Goal: Information Seeking & Learning: Find specific fact

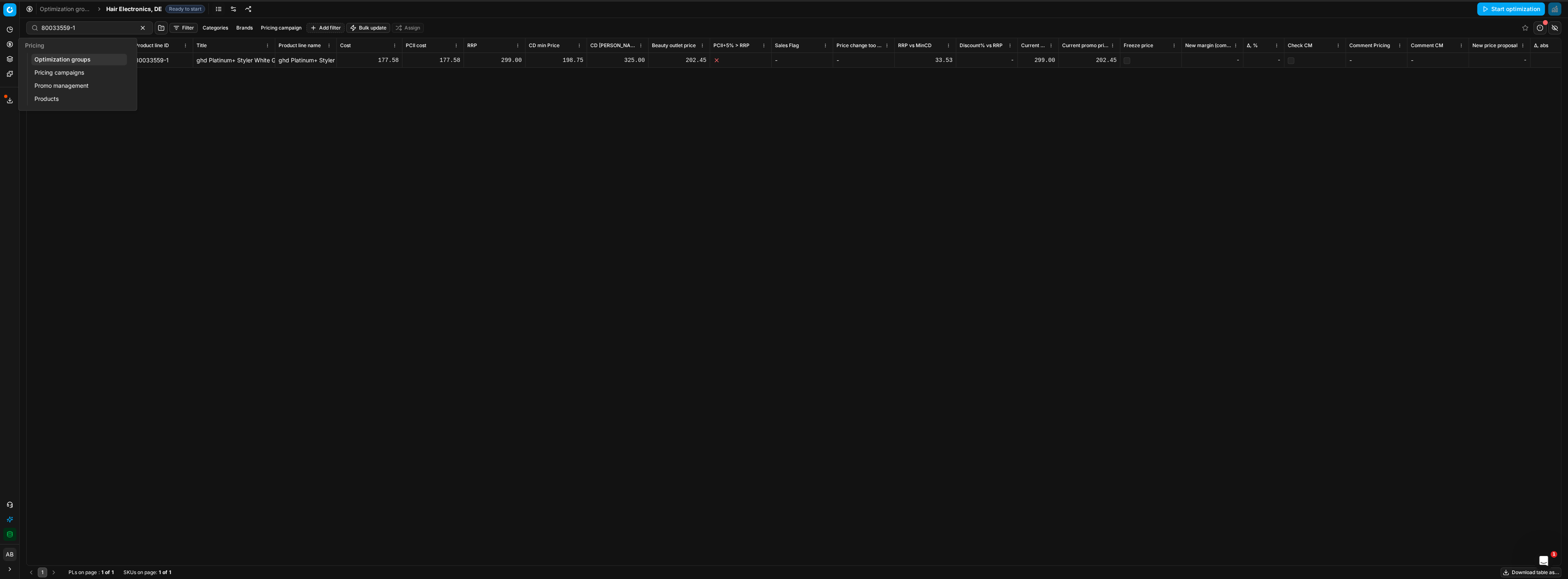
click at [50, 55] on link "Optimization groups" at bounding box center [79, 59] width 96 height 12
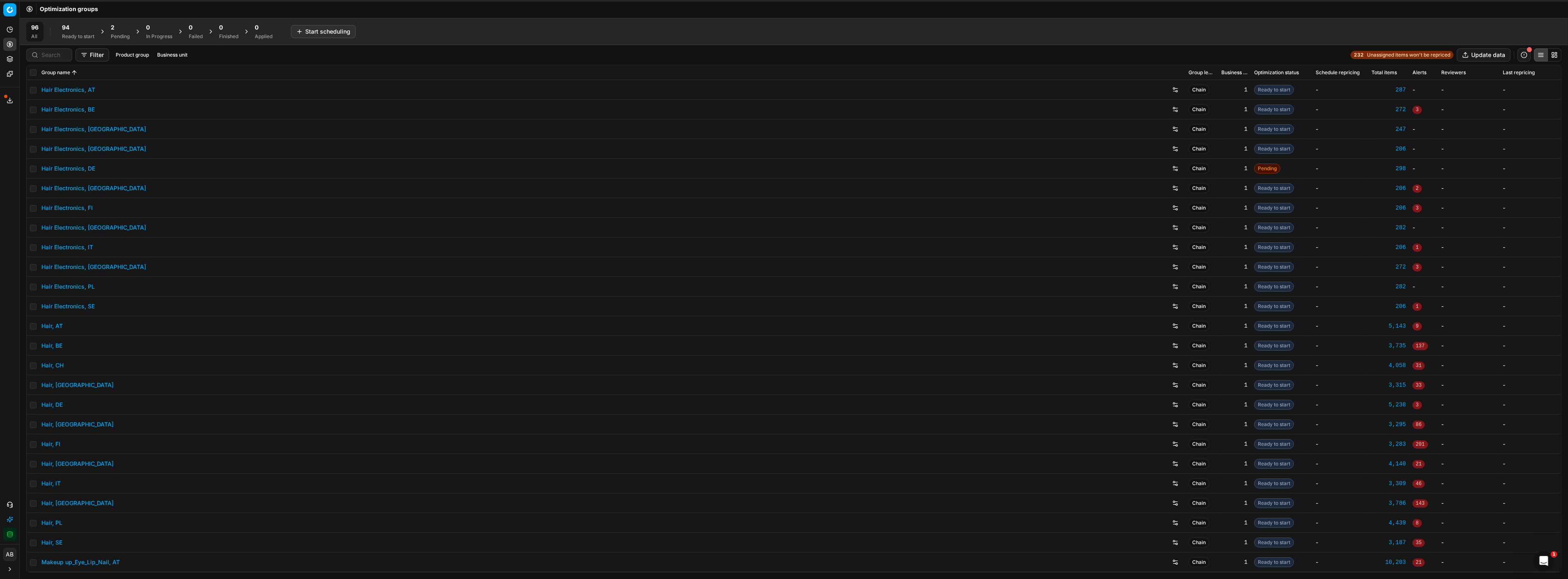
click at [79, 38] on div "Ready to start" at bounding box center [78, 36] width 32 height 7
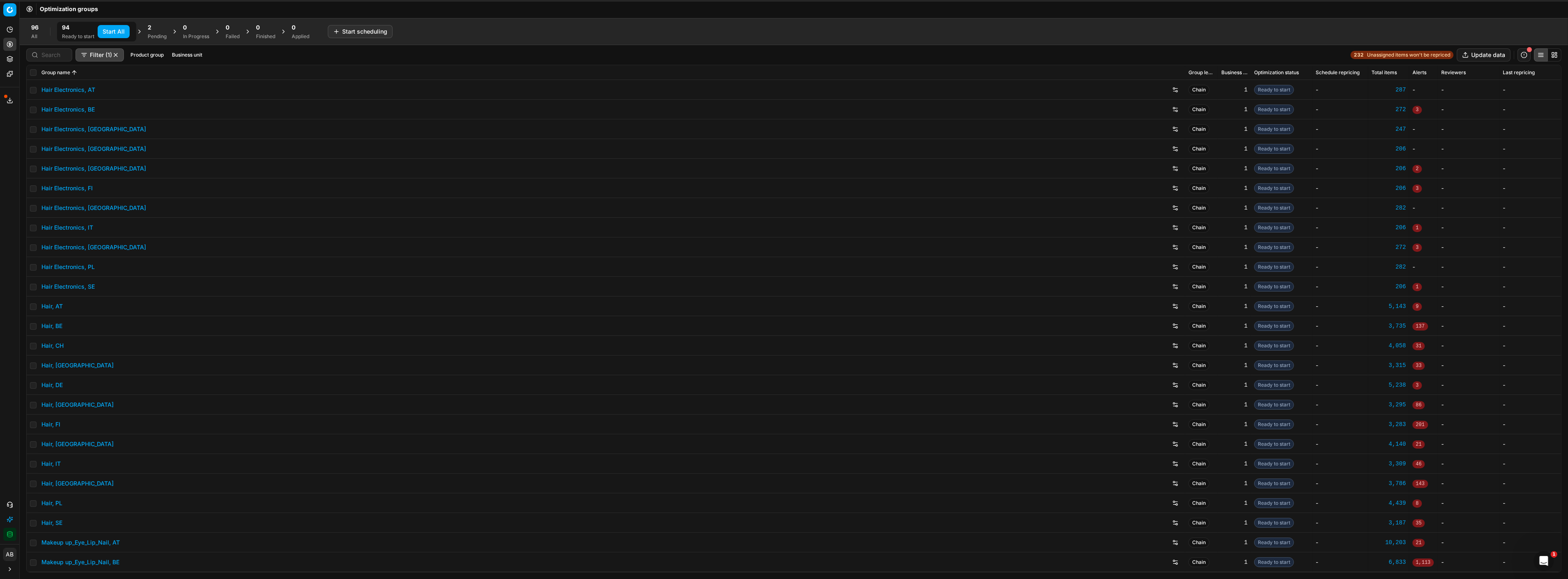
click at [182, 52] on button "Business unit" at bounding box center [187, 55] width 37 height 10
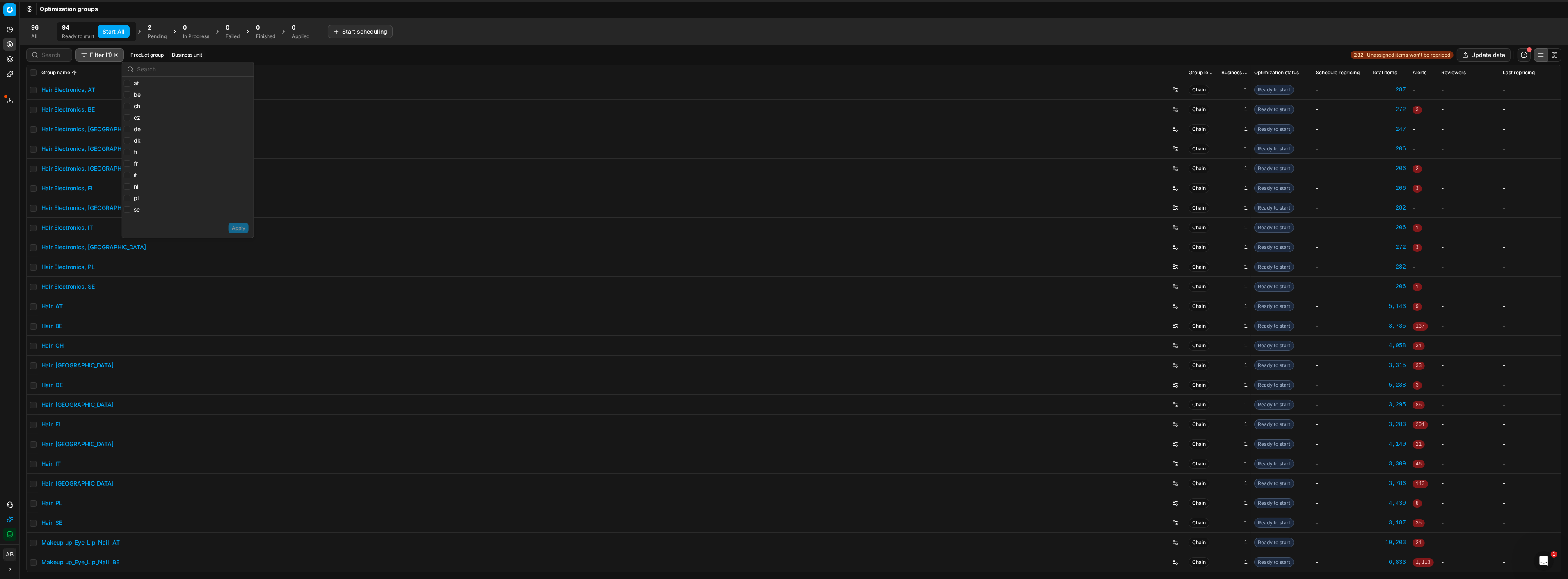
click at [131, 83] on label "at" at bounding box center [131, 83] width 15 height 8
click at [130, 83] on input "at" at bounding box center [127, 83] width 7 height 7
checkbox input "true"
click at [131, 94] on label "be" at bounding box center [133, 94] width 17 height 8
click at [130, 94] on input "be" at bounding box center [127, 94] width 7 height 7
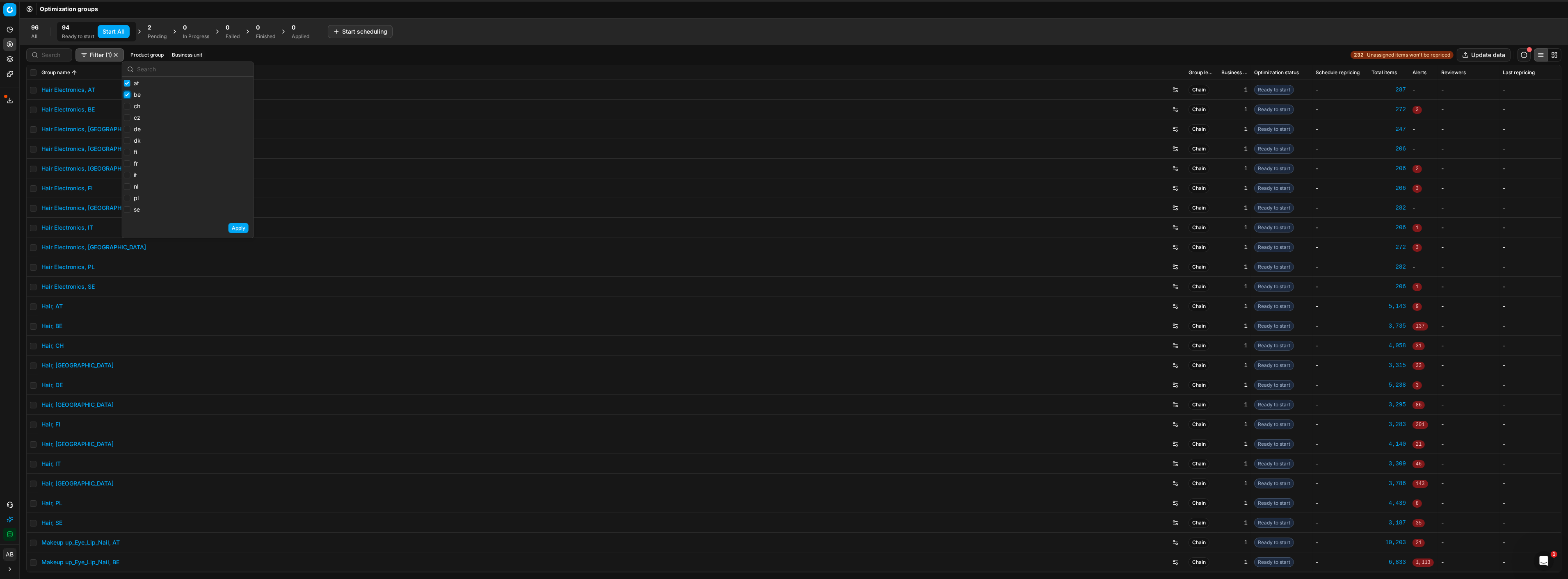
checkbox input "true"
click at [130, 106] on label "ch" at bounding box center [132, 106] width 16 height 8
click at [130, 106] on input "ch" at bounding box center [127, 106] width 7 height 7
checkbox input "true"
click at [128, 123] on div "cz" at bounding box center [133, 119] width 17 height 10
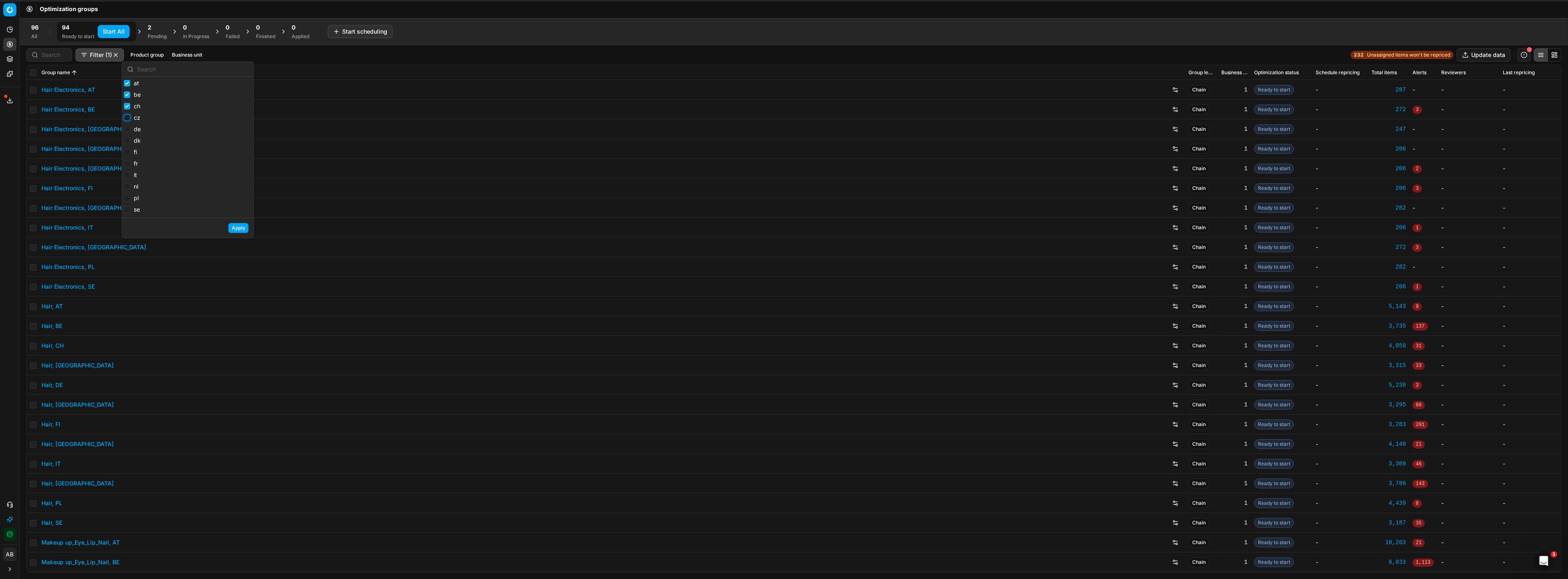
click at [128, 120] on input "cz" at bounding box center [127, 117] width 7 height 7
checkbox input "true"
click at [128, 141] on input "dk" at bounding box center [127, 140] width 7 height 7
checkbox input "true"
click at [127, 148] on label "fi" at bounding box center [131, 151] width 13 height 8
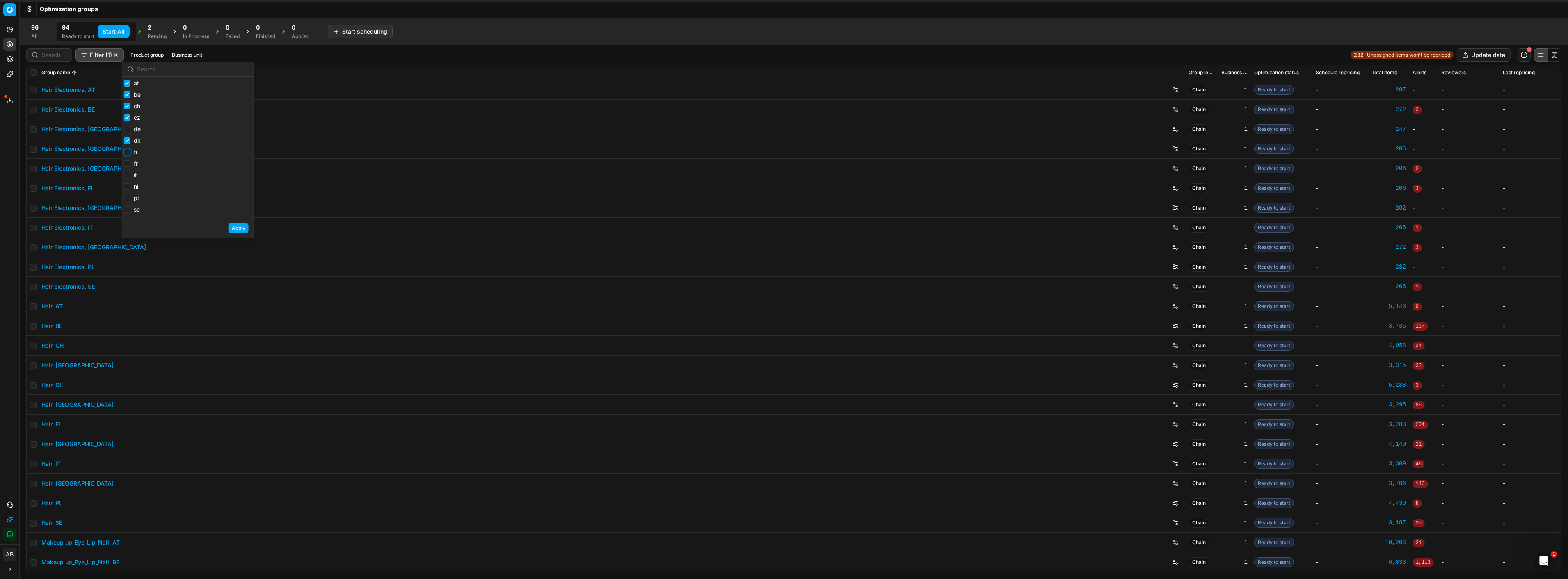
click at [127, 149] on input "fi" at bounding box center [127, 152] width 7 height 7
checkbox input "true"
click at [128, 157] on div "fi" at bounding box center [133, 153] width 17 height 10
click at [127, 161] on label "fr" at bounding box center [131, 163] width 14 height 8
click at [127, 161] on input "fr" at bounding box center [127, 164] width 7 height 7
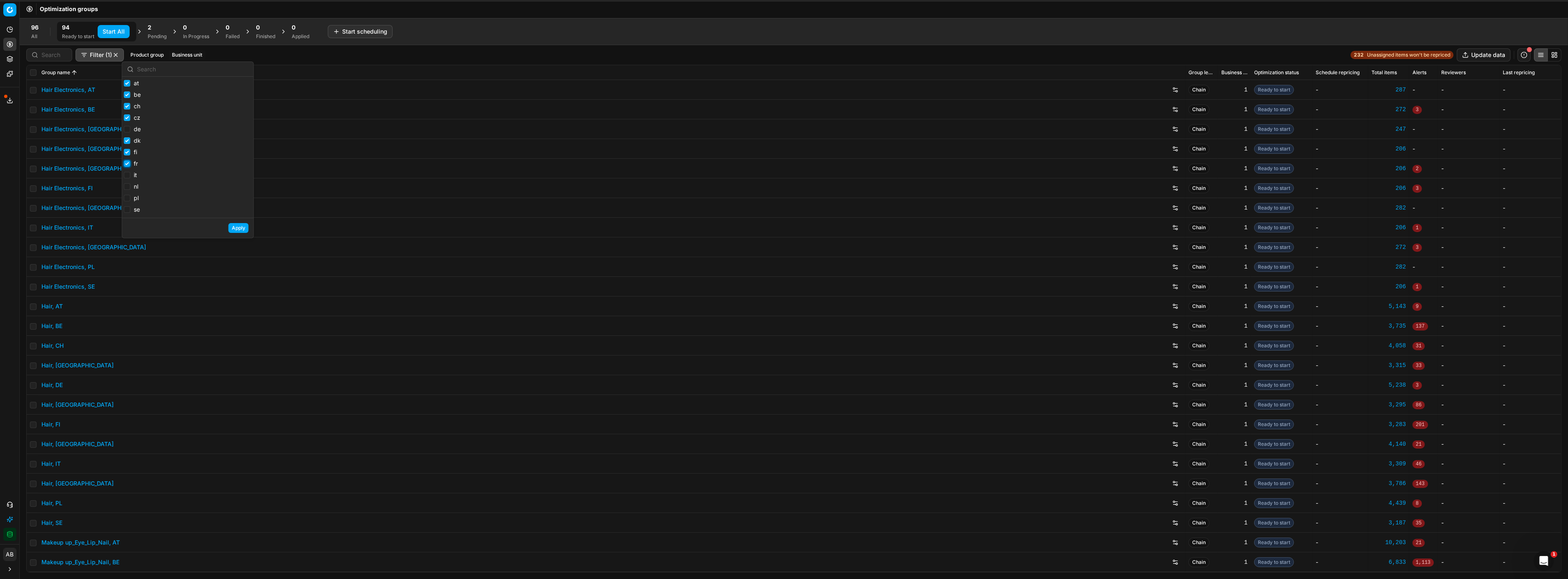
checkbox input "true"
click at [127, 175] on input "it" at bounding box center [127, 175] width 7 height 7
checkbox input "true"
click at [128, 183] on label "nl" at bounding box center [131, 186] width 15 height 8
click at [128, 183] on input "nl" at bounding box center [127, 186] width 7 height 7
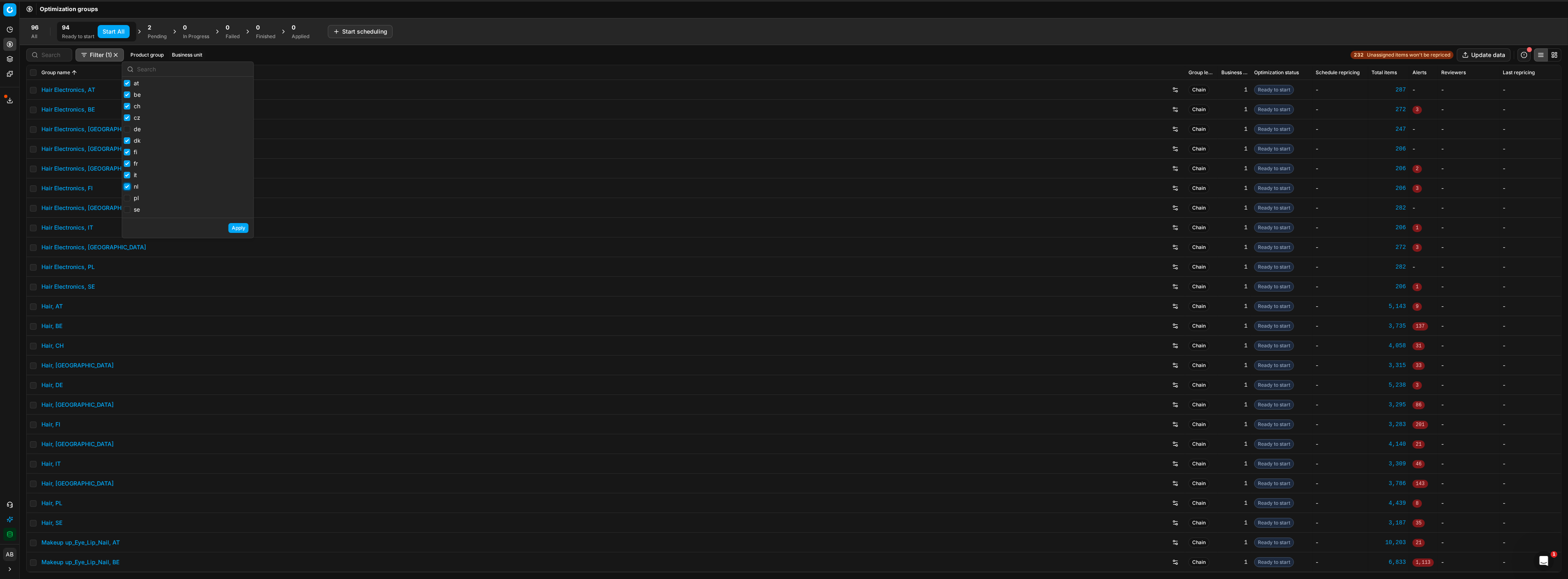
checkbox input "true"
click at [128, 195] on label "pl" at bounding box center [131, 198] width 15 height 8
click at [128, 195] on input "pl" at bounding box center [127, 198] width 7 height 7
checkbox input "true"
click at [127, 207] on input "se" at bounding box center [127, 209] width 7 height 7
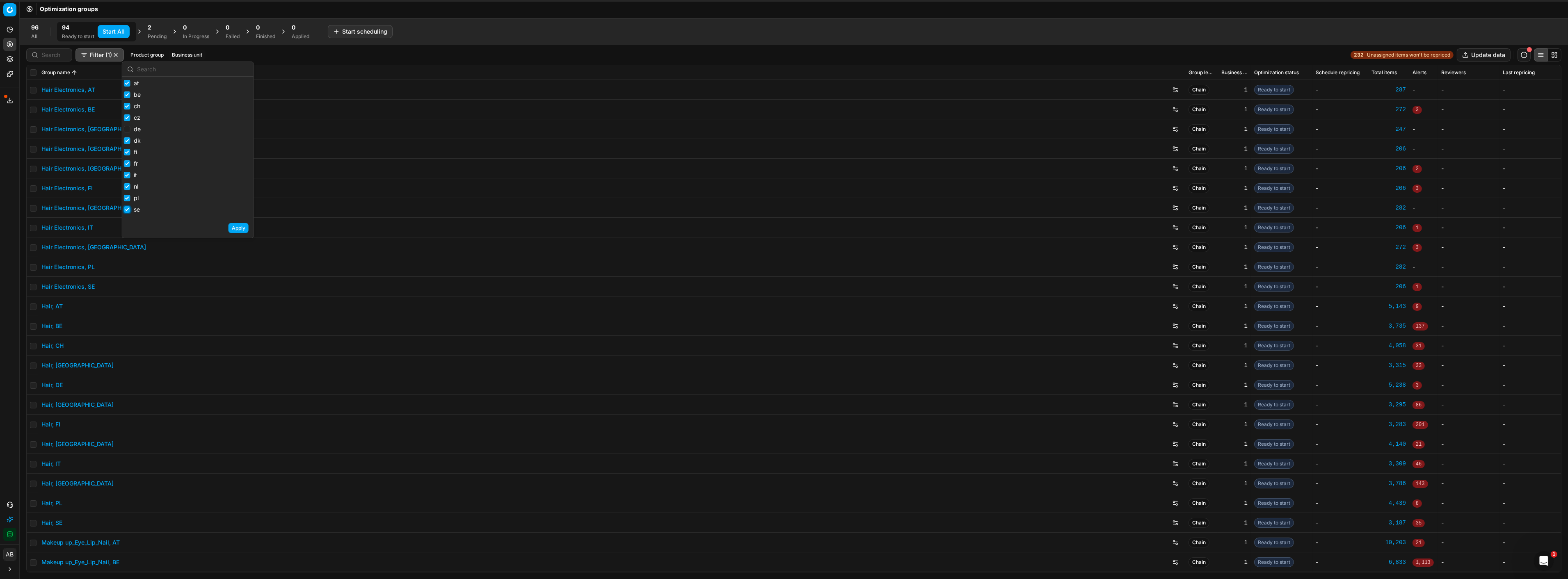
checkbox input "true"
click at [241, 226] on button "Apply" at bounding box center [238, 228] width 20 height 10
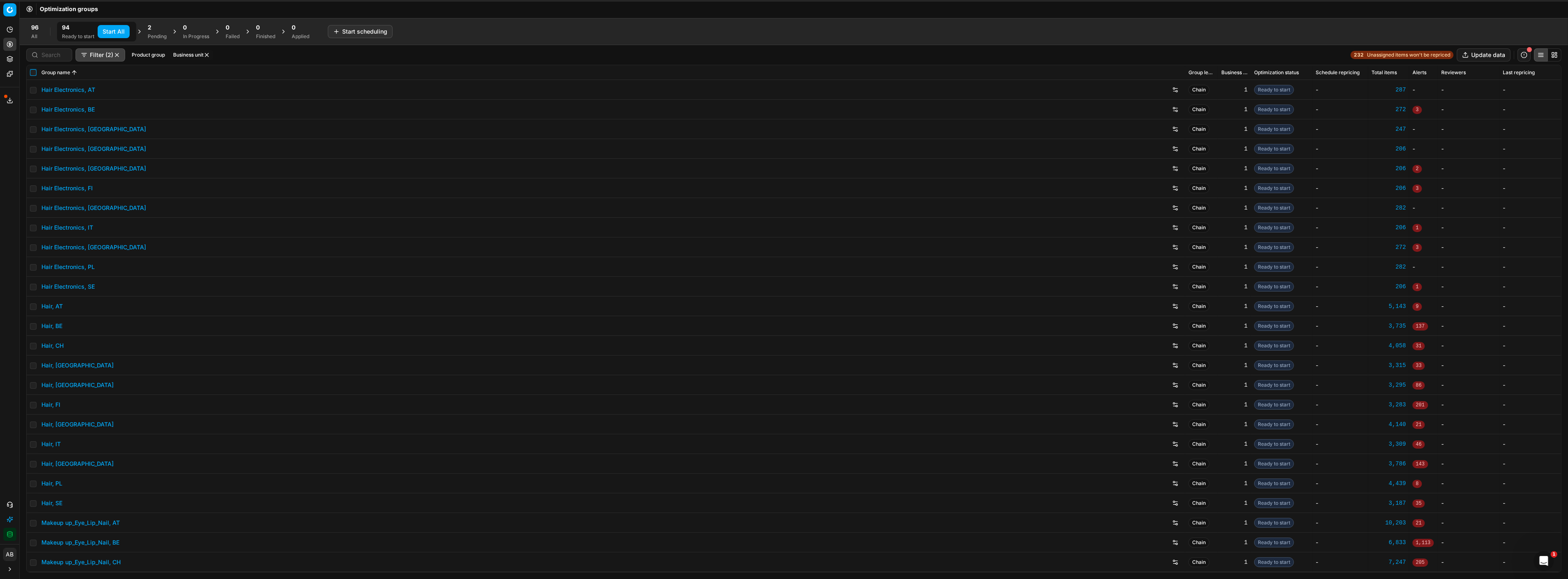
click at [31, 74] on input "checkbox" at bounding box center [33, 72] width 7 height 7
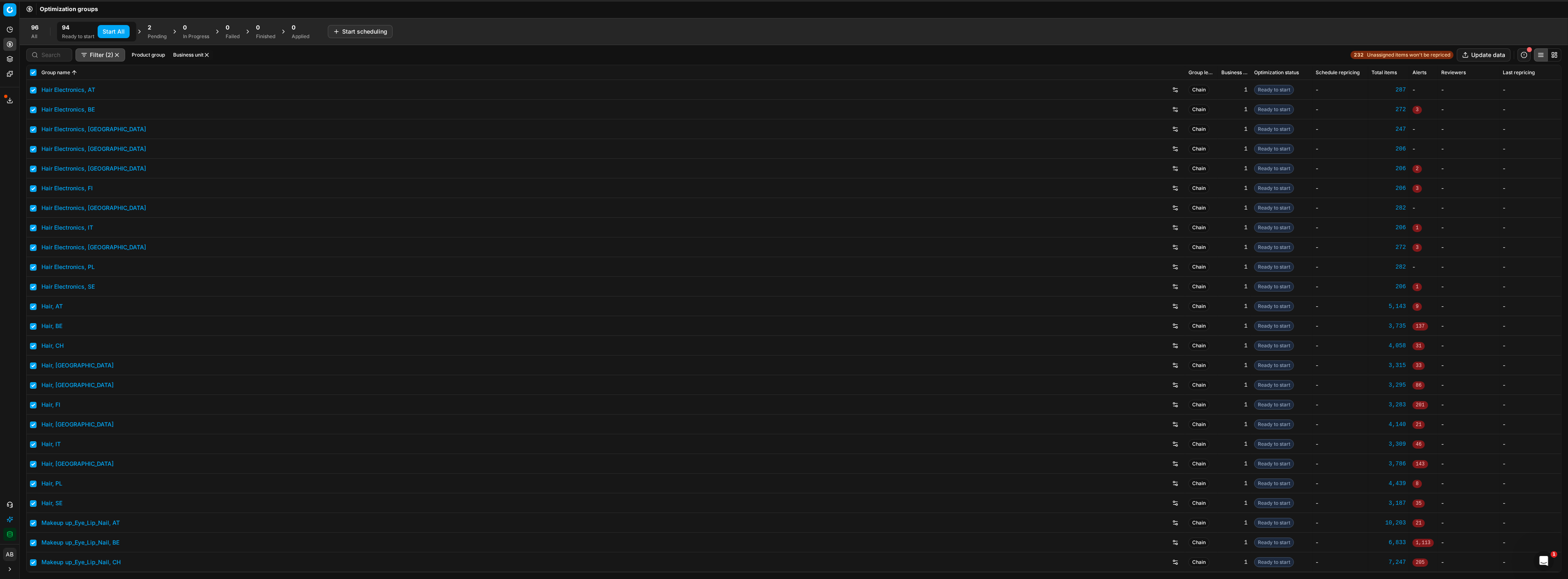
checkbox input "true"
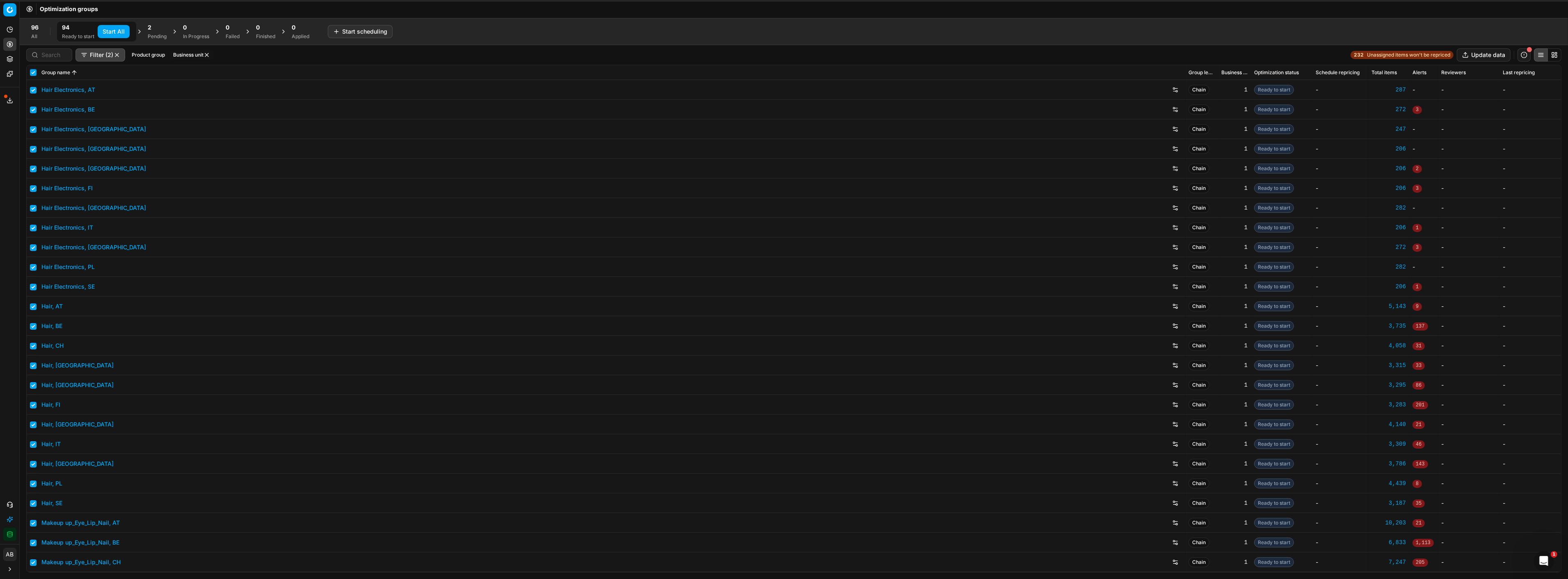
checkbox input "true"
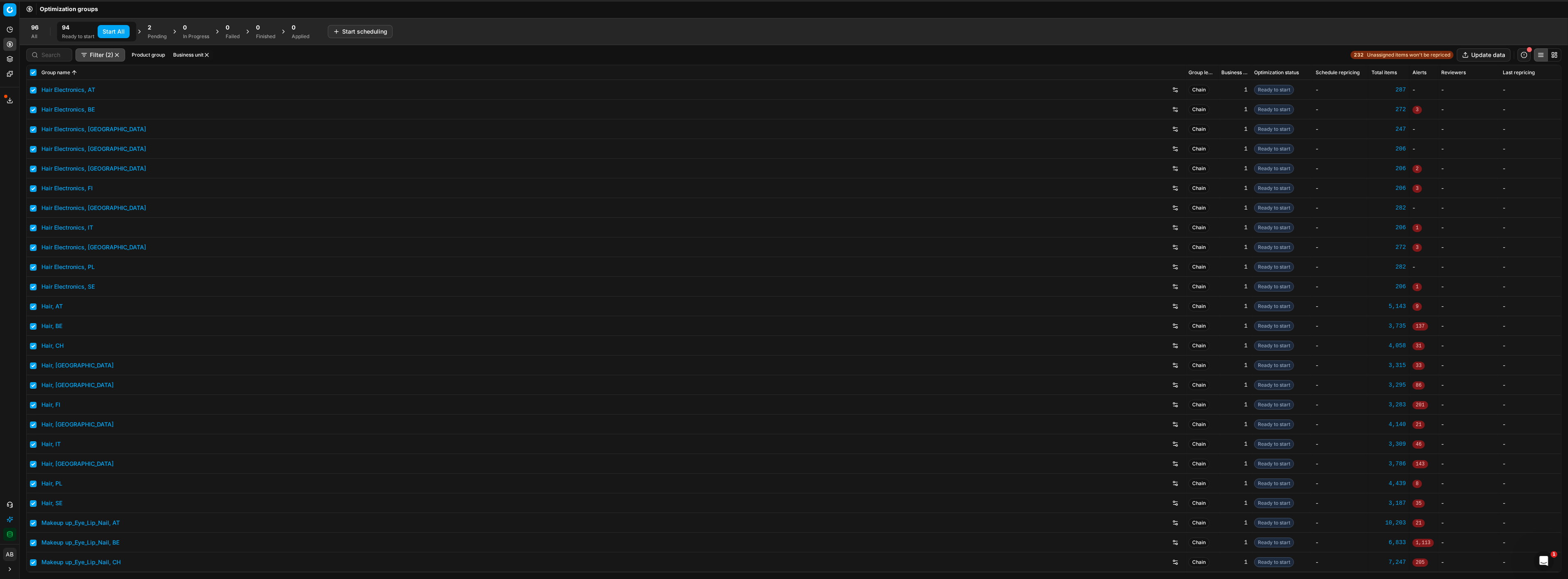
checkbox input "true"
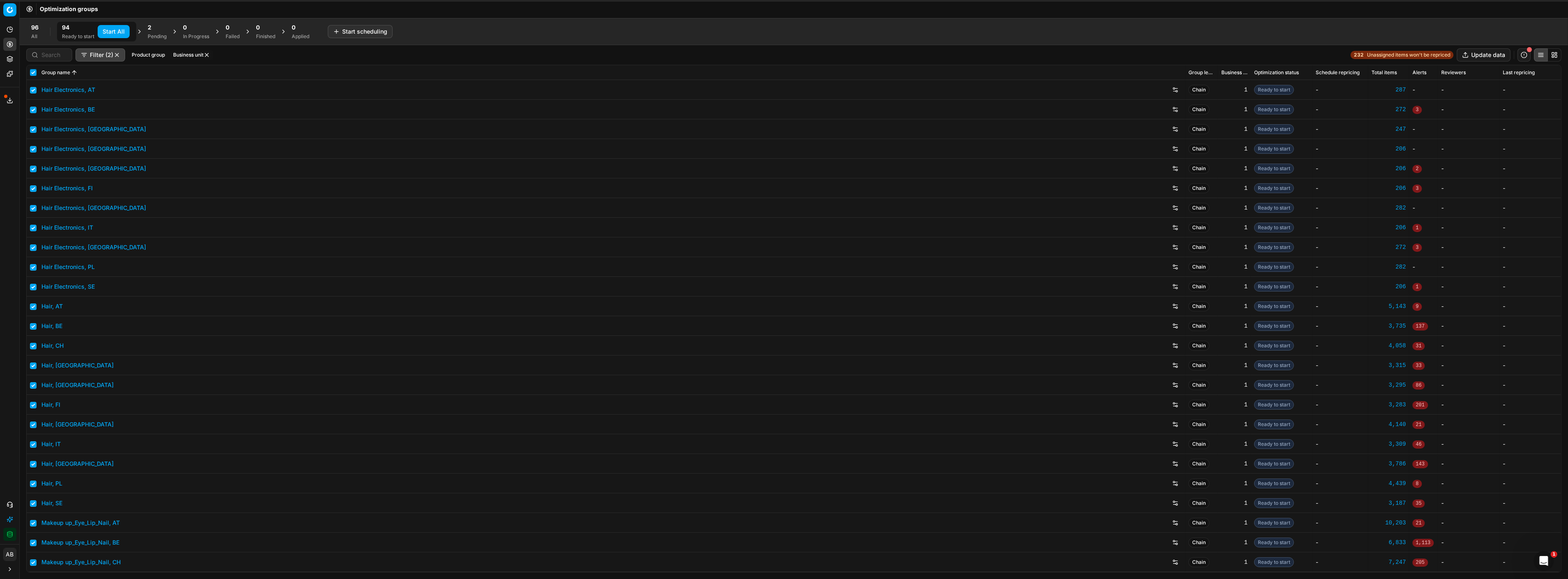
checkbox input "true"
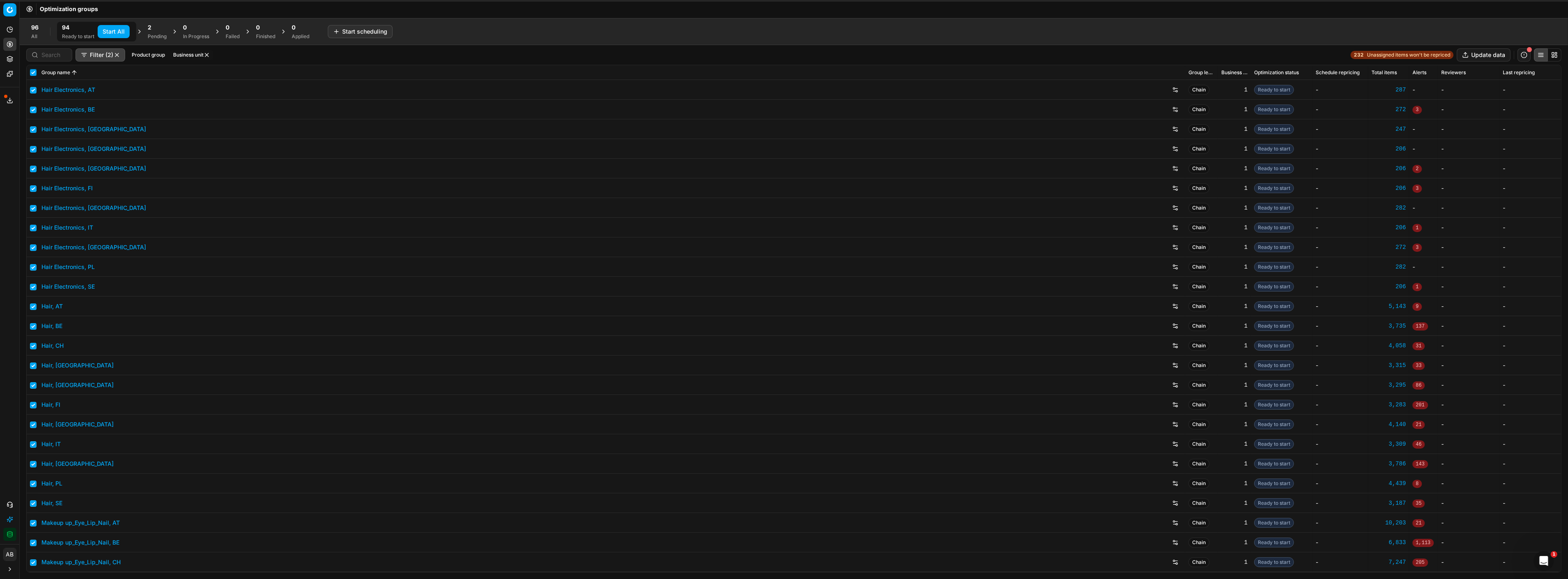
checkbox input "true"
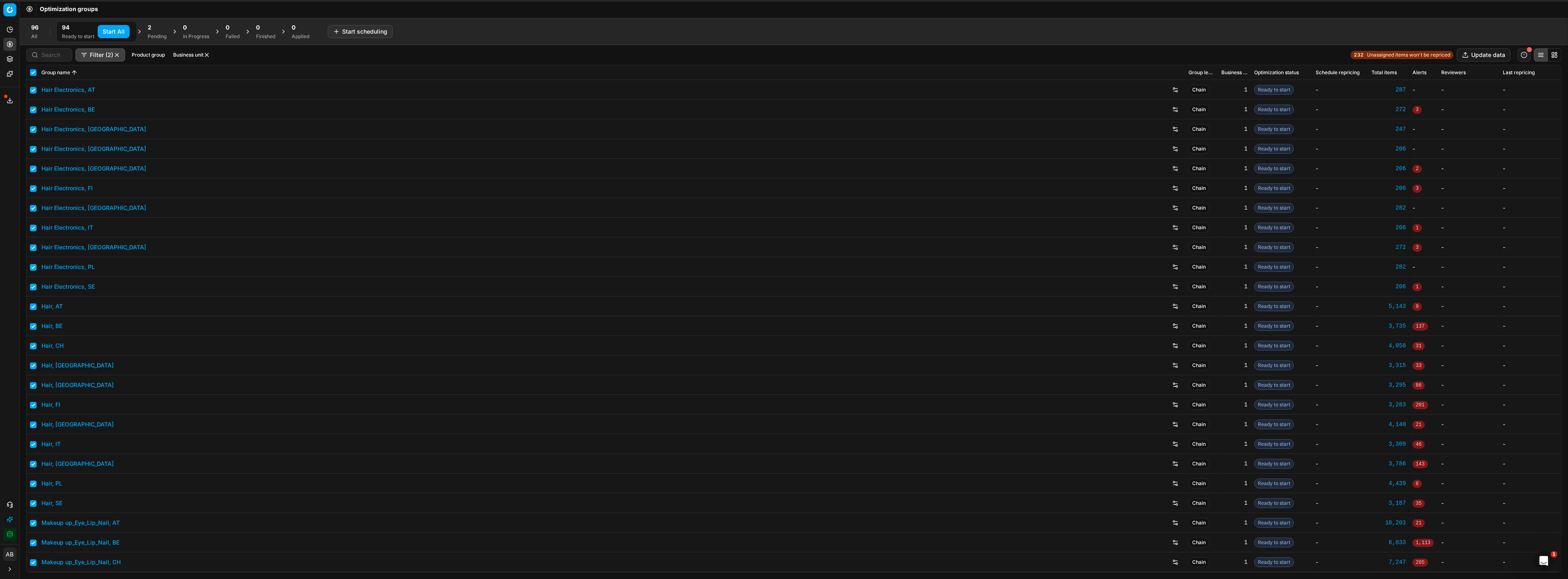
checkbox input "true"
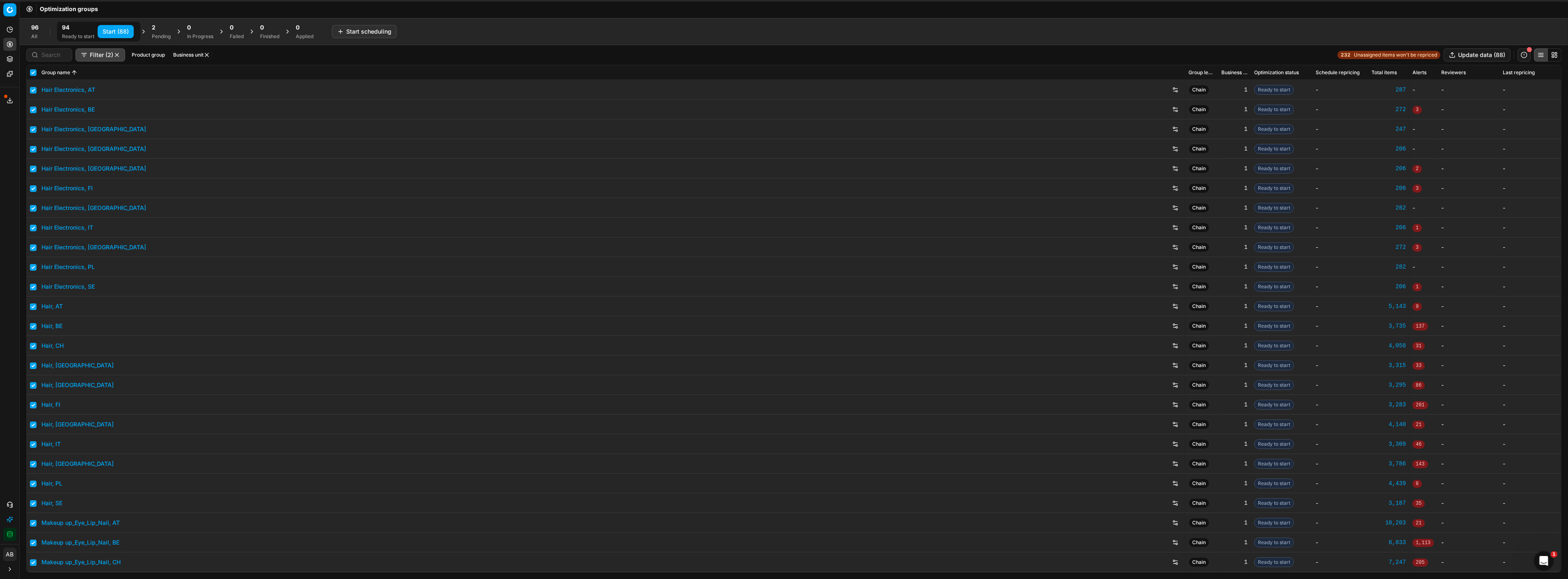
click at [124, 31] on button "Start (88)" at bounding box center [115, 32] width 36 height 13
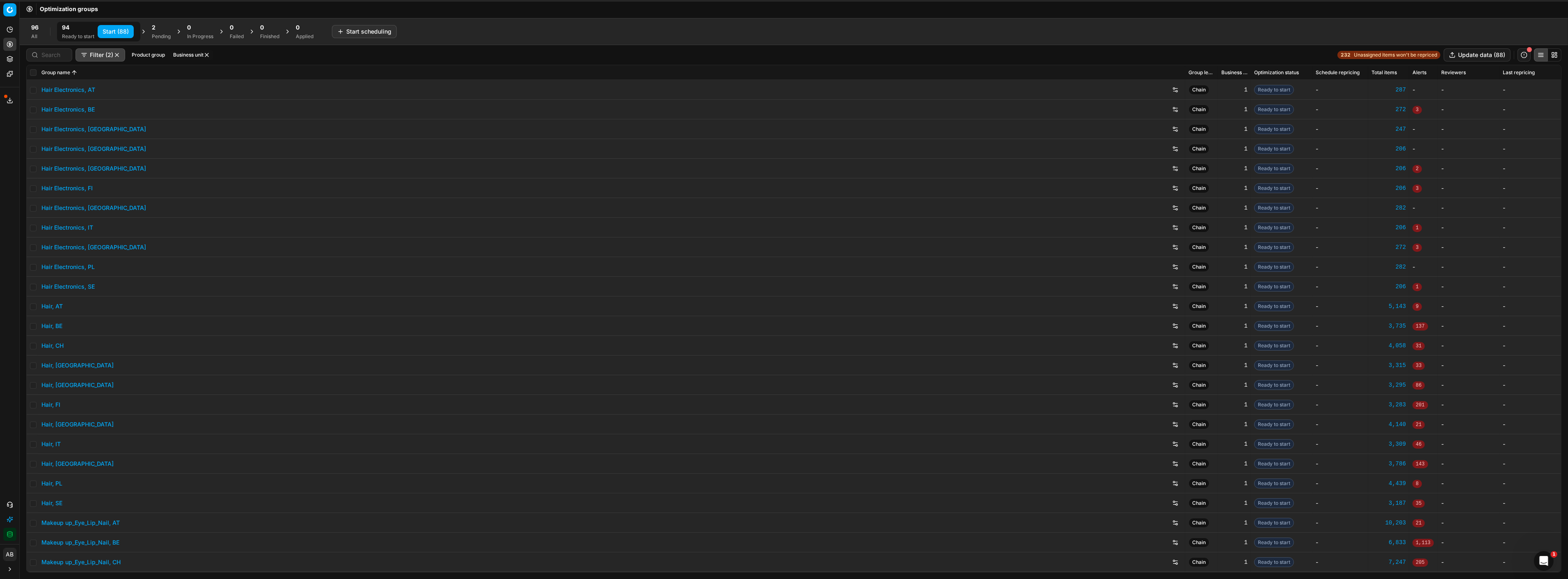
checkbox input "false"
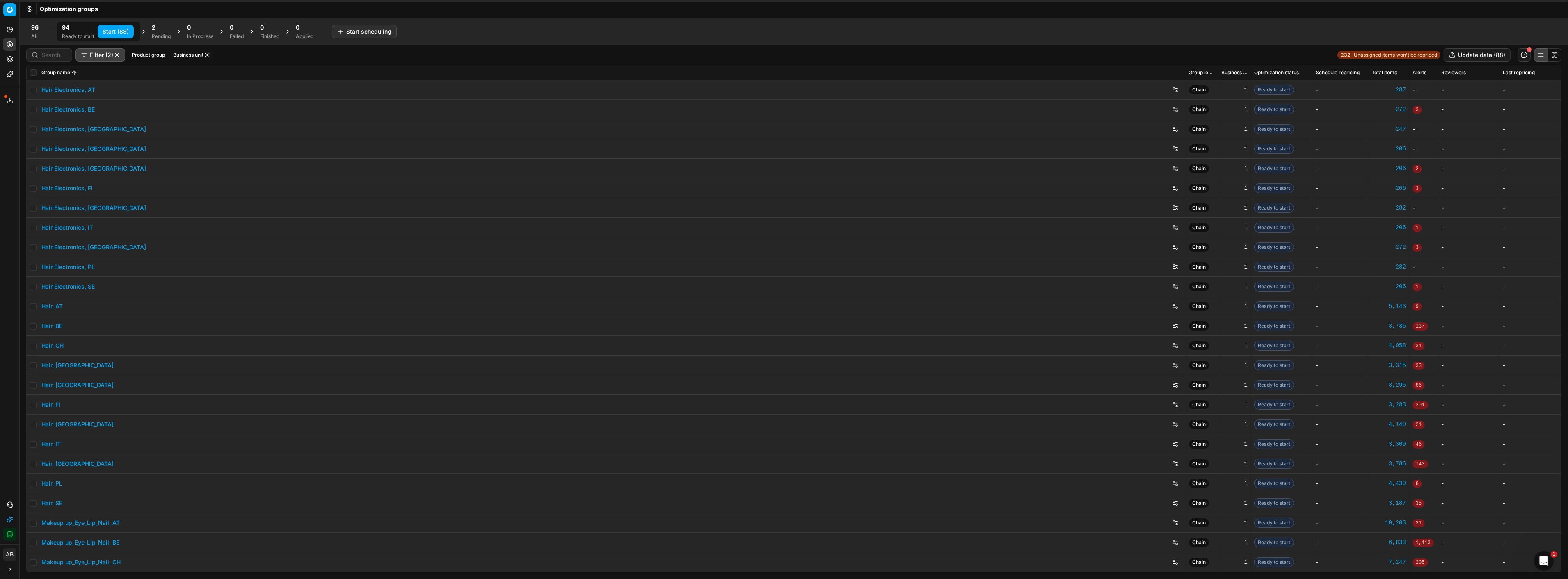
checkbox input "false"
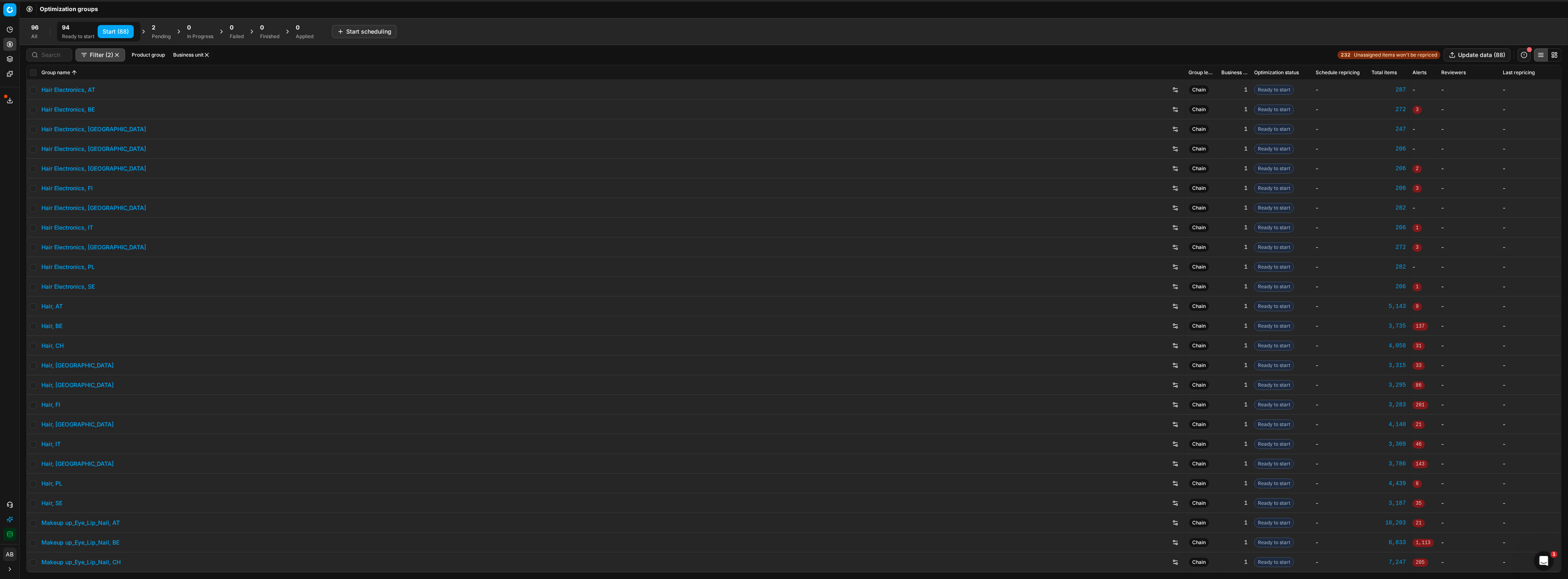
checkbox input "false"
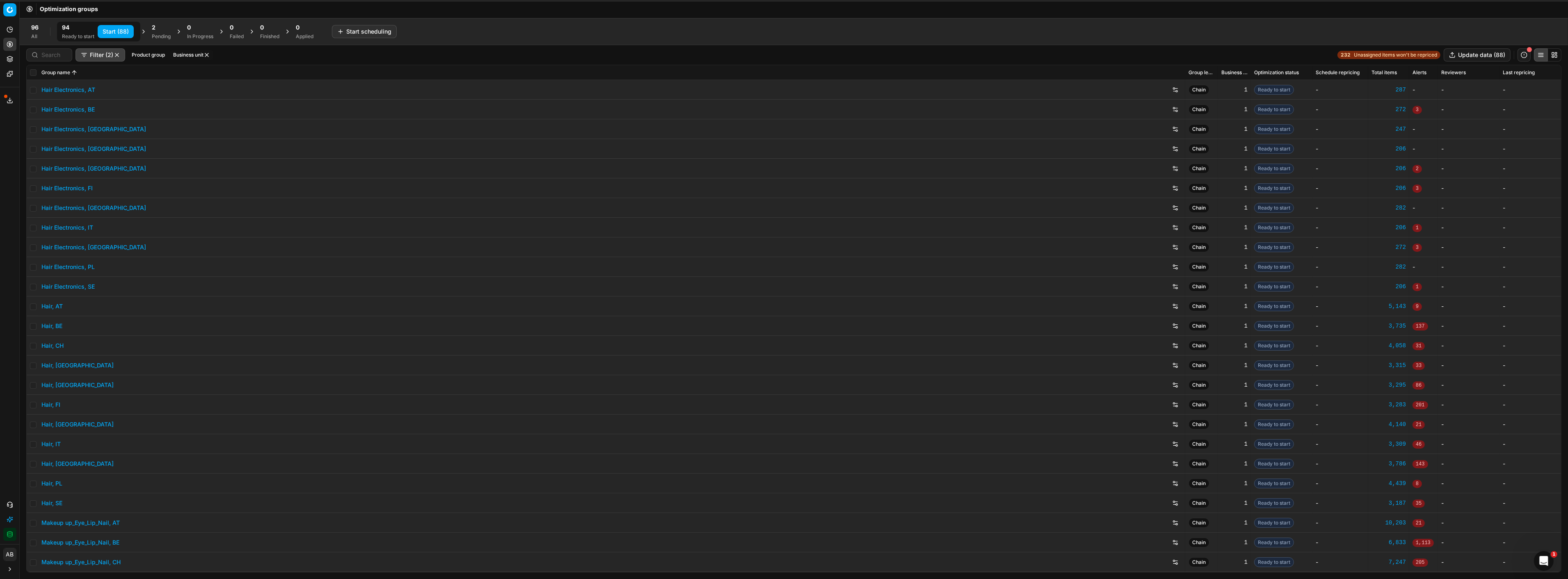
checkbox input "false"
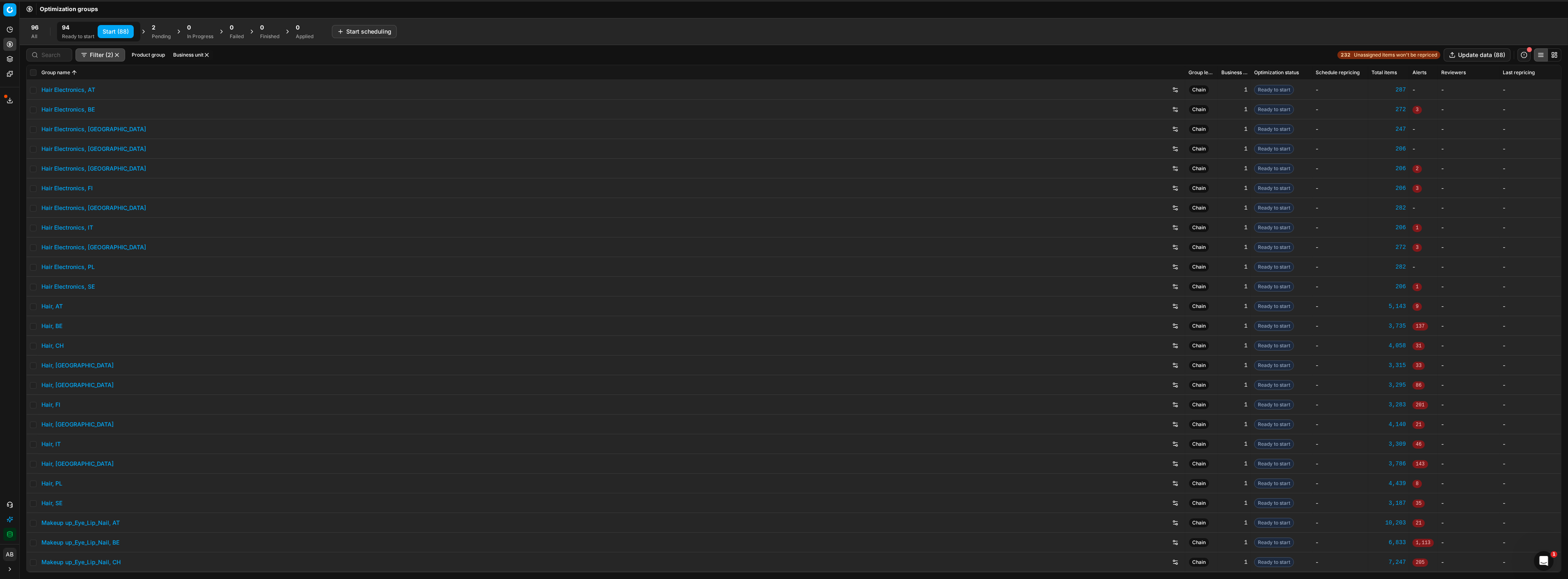
checkbox input "false"
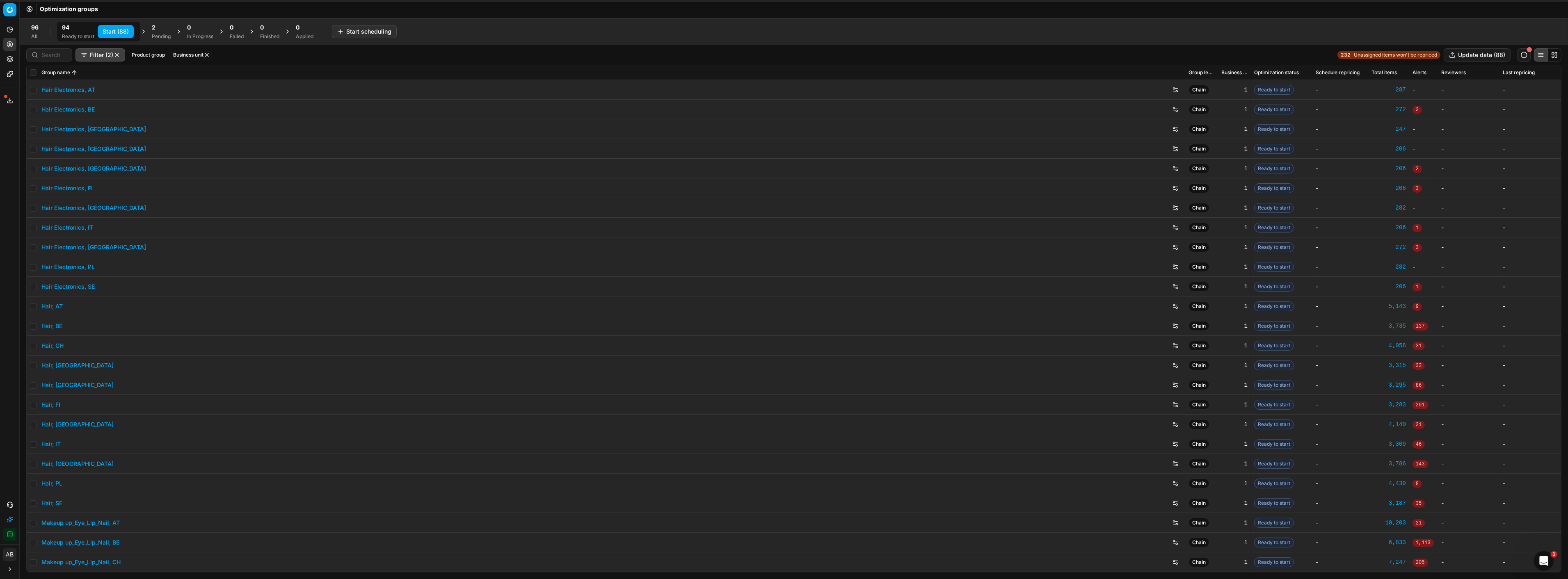
checkbox input "false"
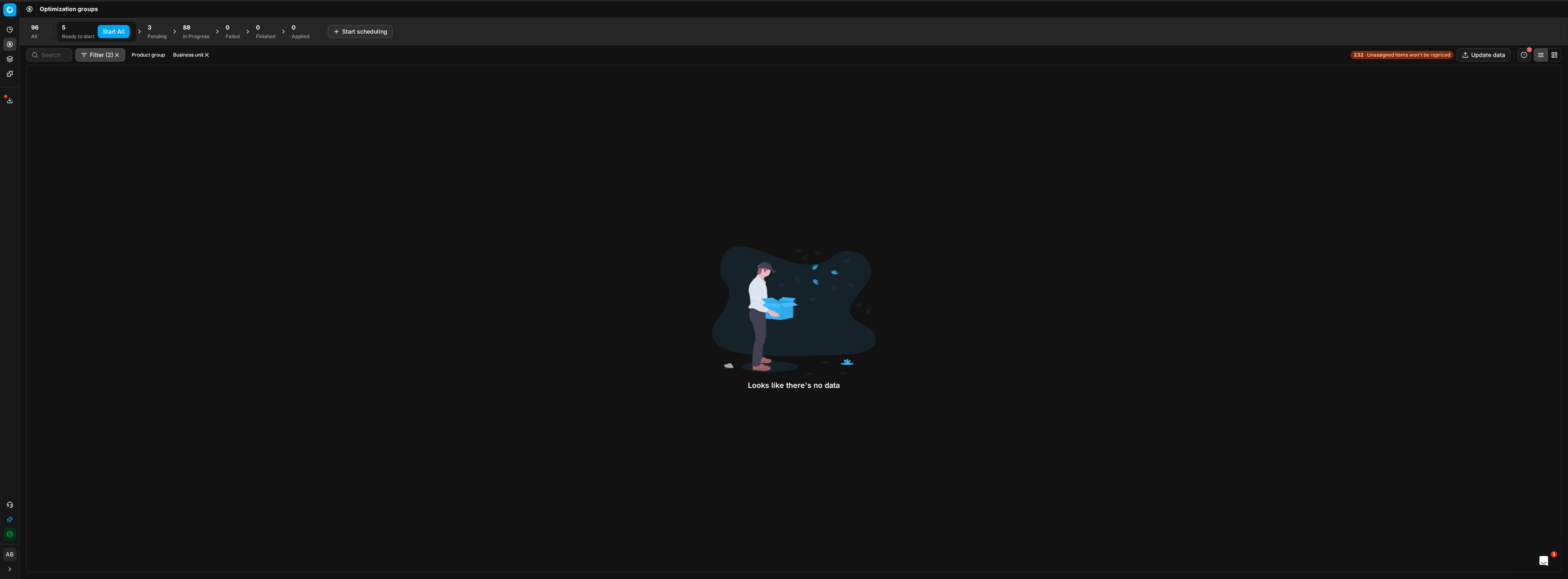
click at [192, 32] on div "88 In Progress" at bounding box center [196, 31] width 26 height 16
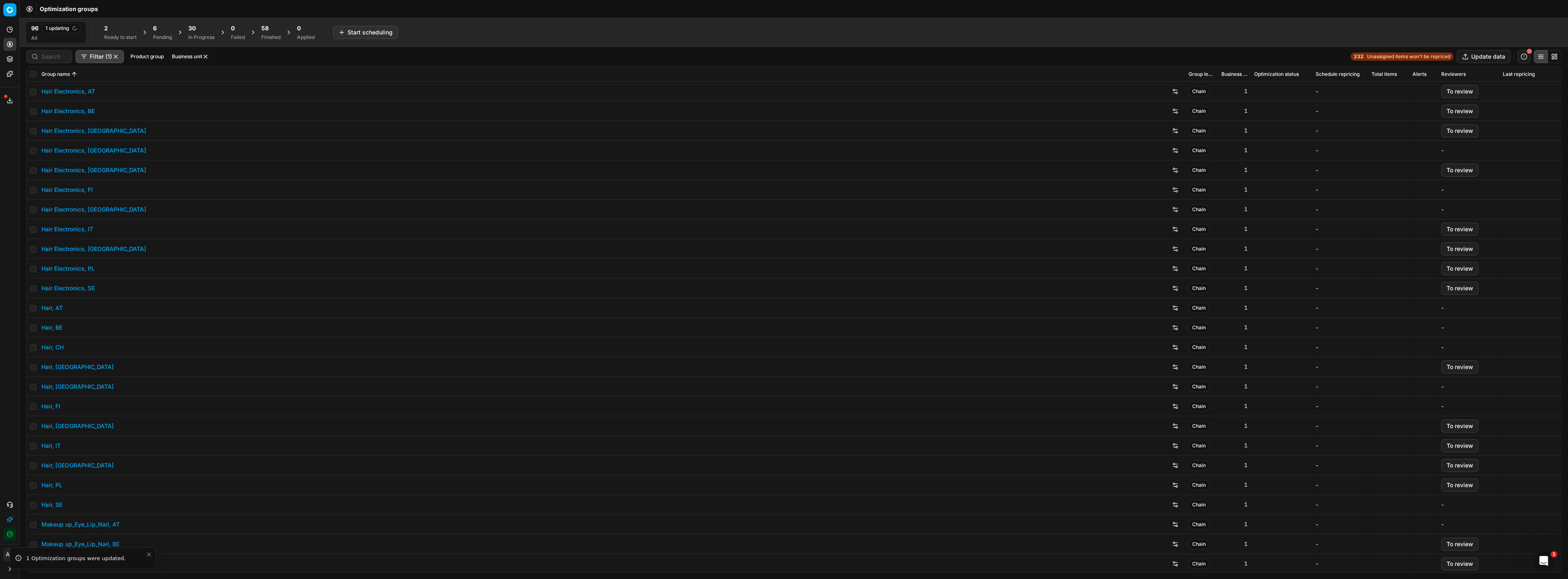
click at [267, 36] on div "Finished" at bounding box center [271, 37] width 19 height 7
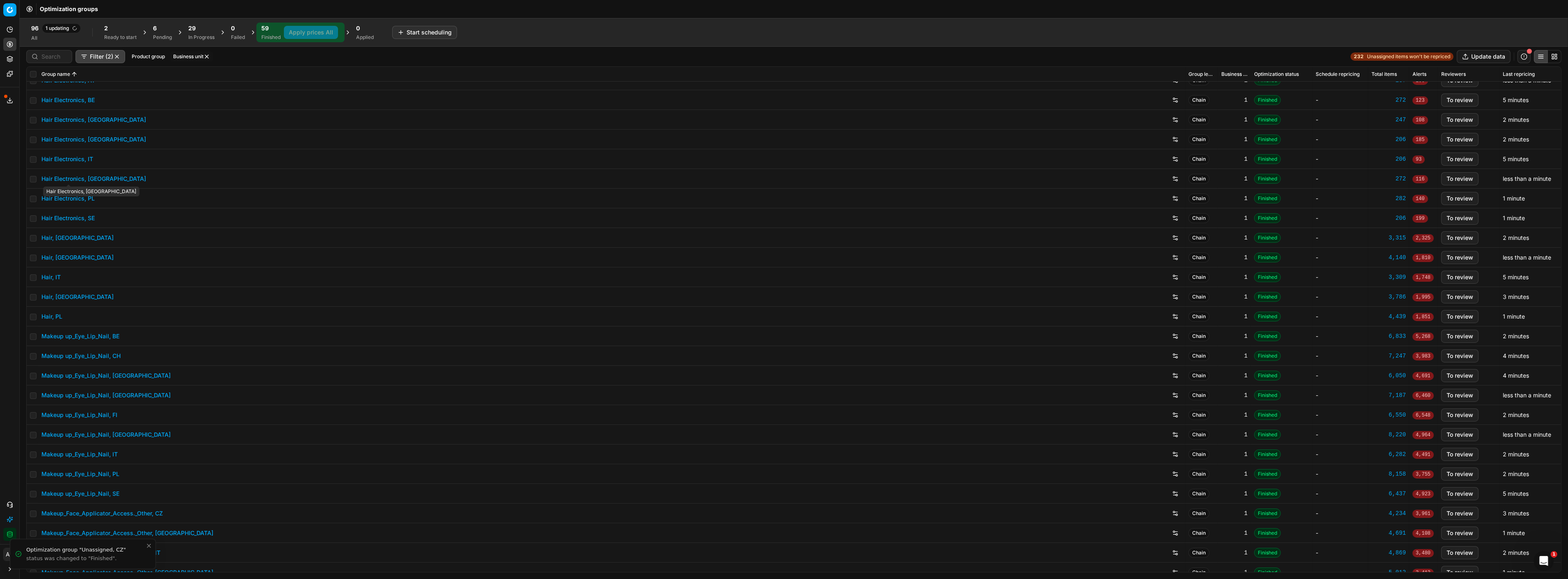
scroll to position [12, 0]
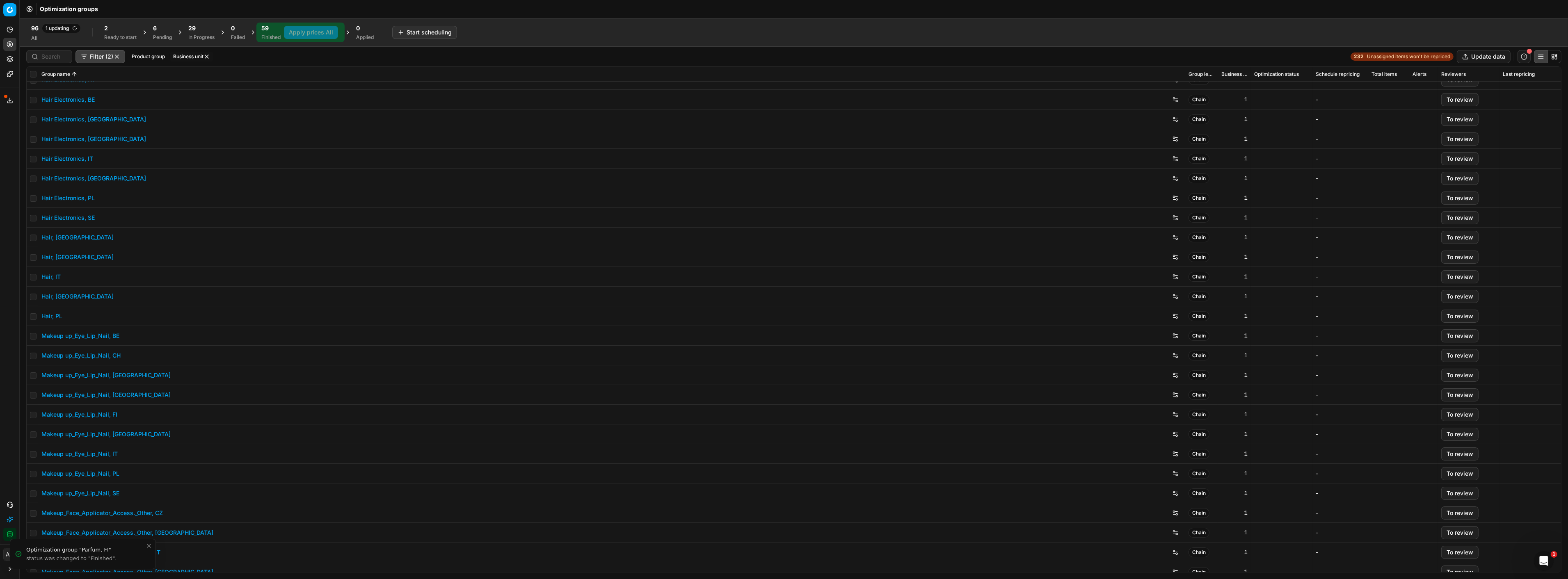
click at [52, 32] on span "1 updating" at bounding box center [61, 28] width 39 height 10
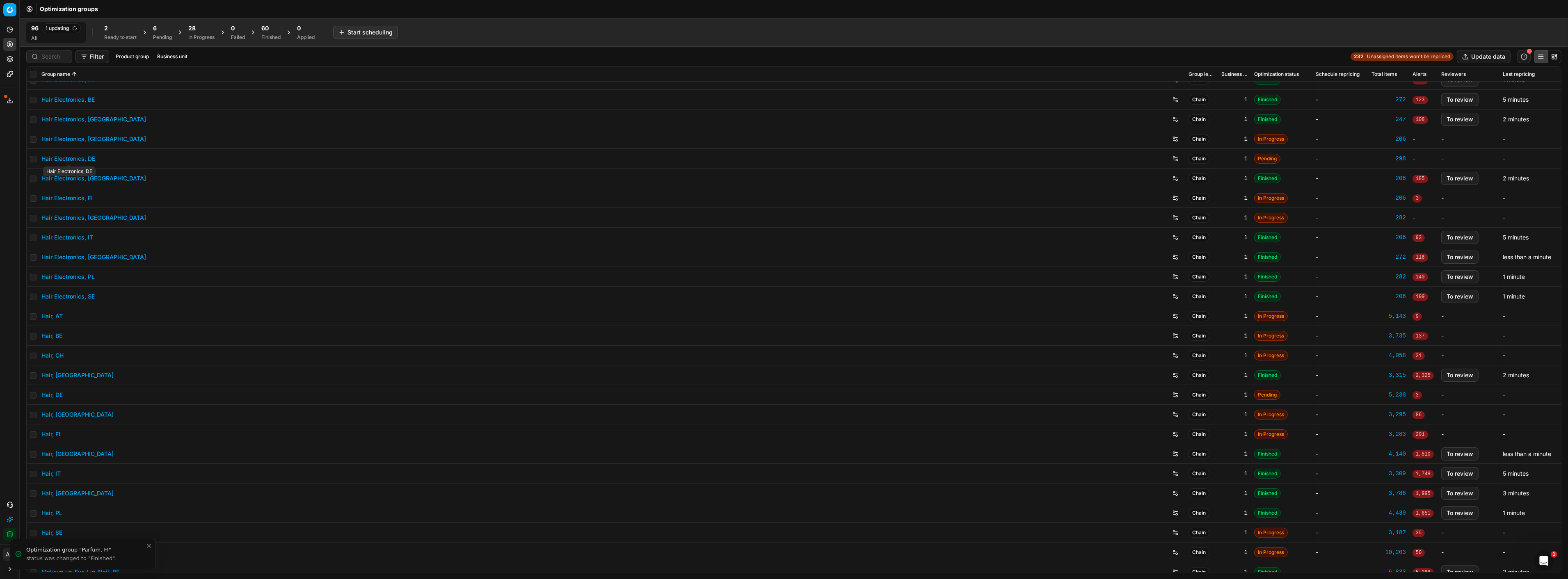
click at [77, 157] on link "Hair Electronics, DE" at bounding box center [68, 158] width 54 height 8
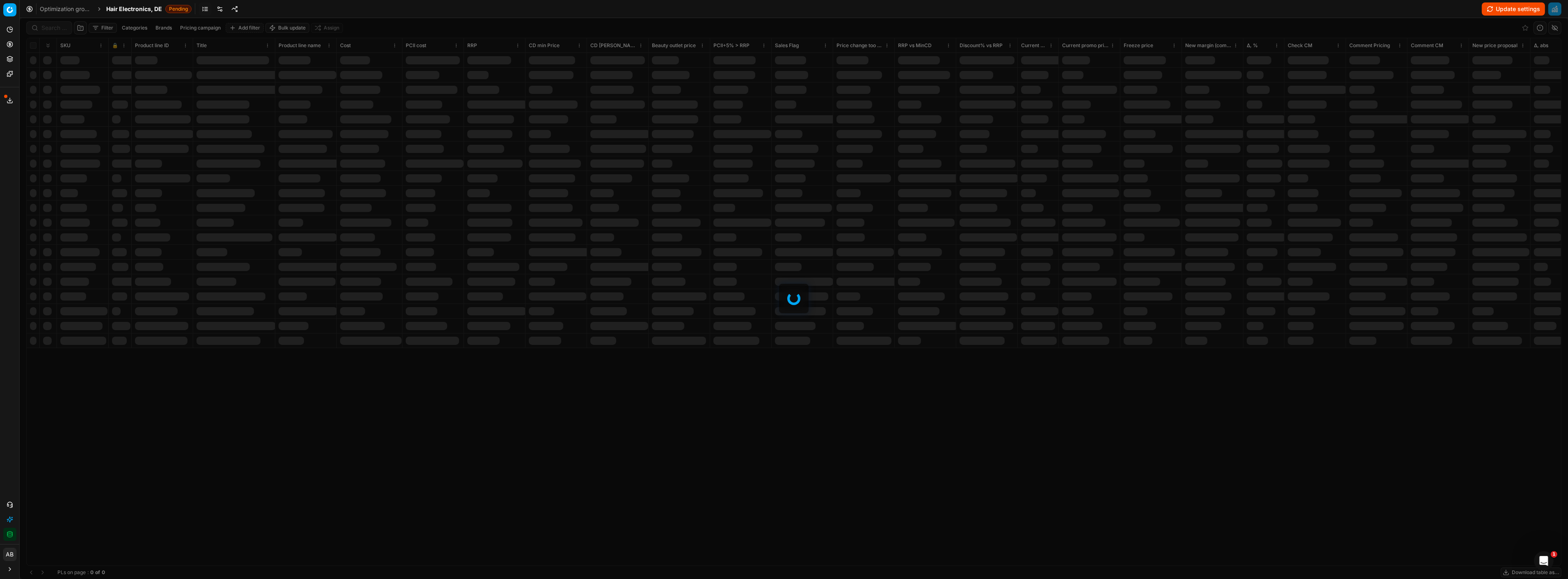
click at [56, 30] on div at bounding box center [794, 299] width 1549 height 561
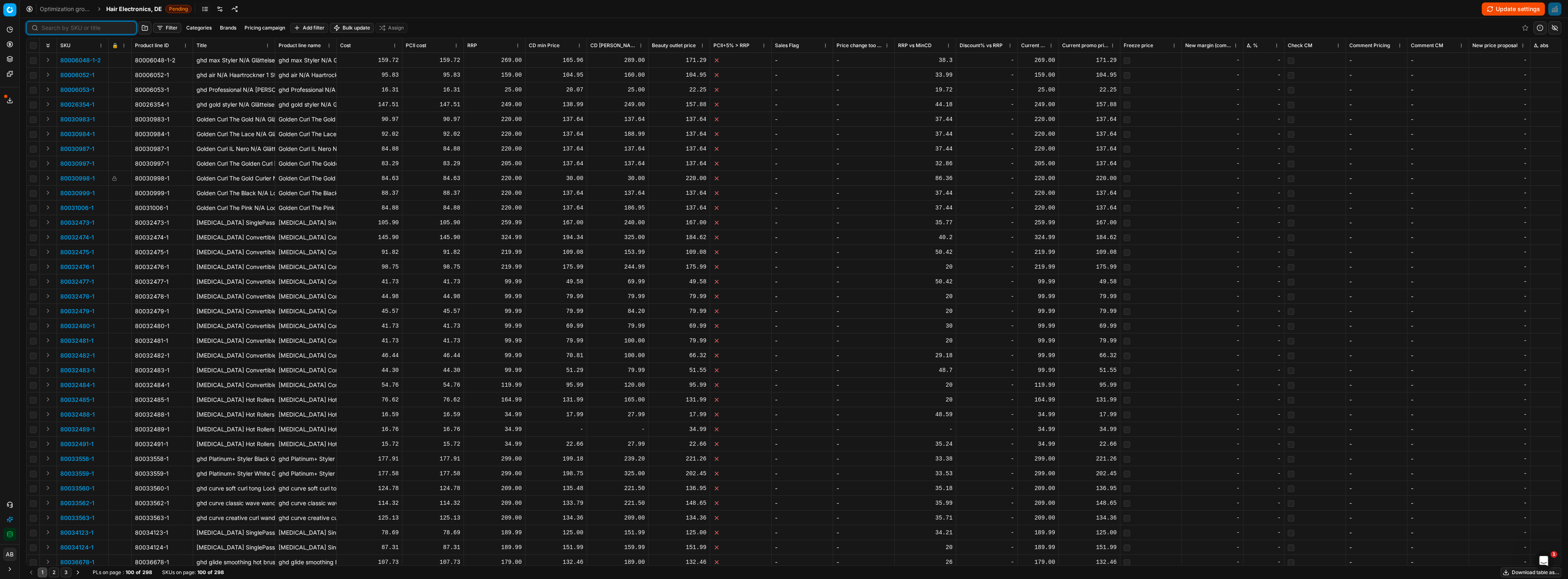
click at [48, 30] on input at bounding box center [86, 27] width 90 height 8
paste input "90007415-0011320"
type input "90007415-0011320"
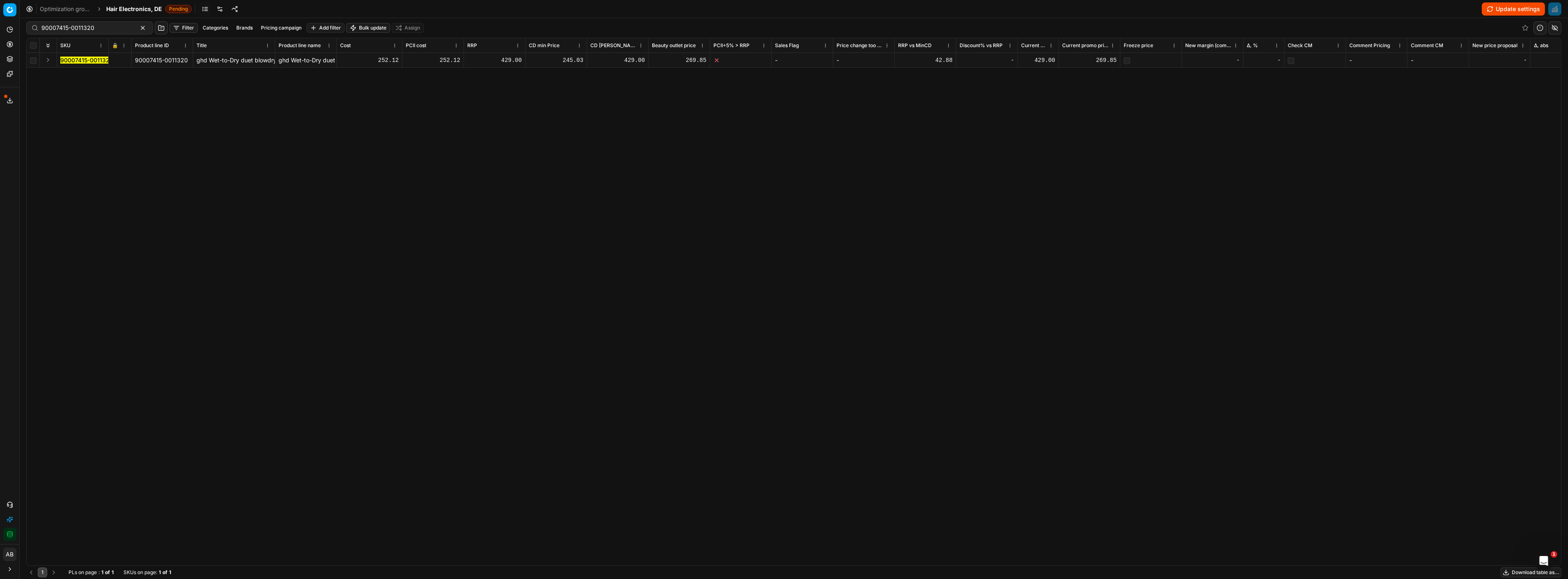
click at [93, 61] on mark "90007415-0011320" at bounding box center [86, 60] width 53 height 7
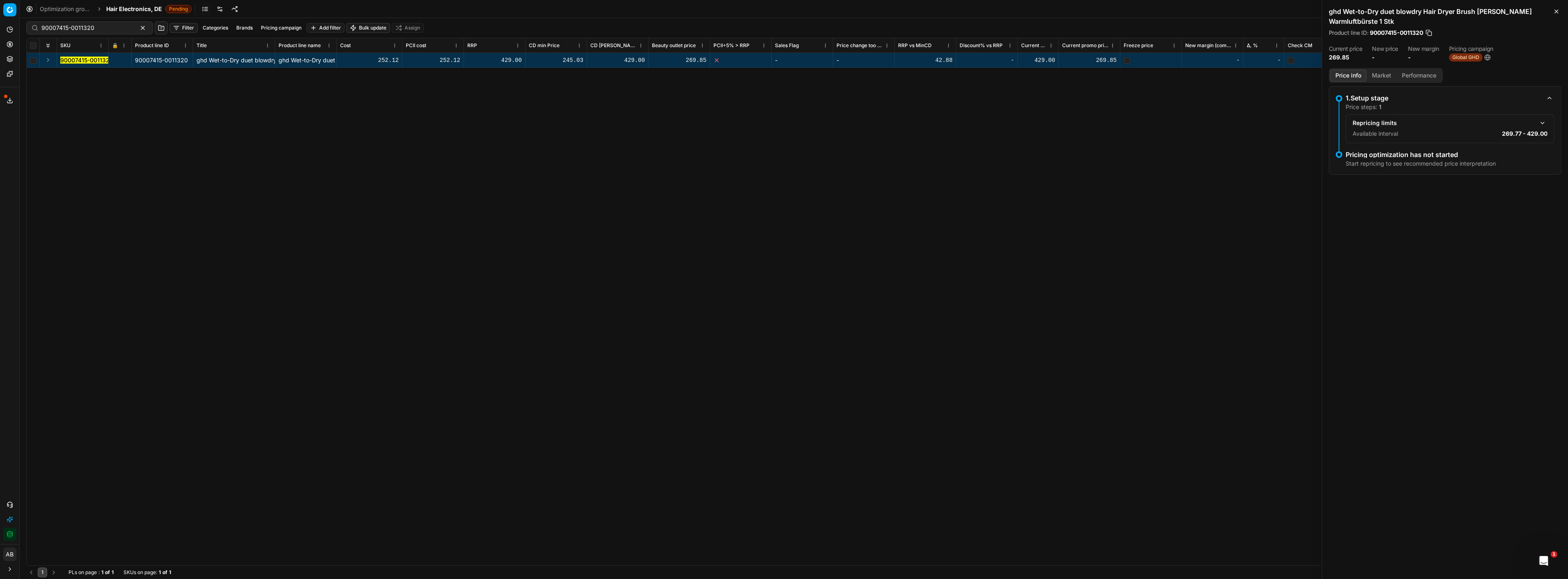
click at [1542, 122] on button "button" at bounding box center [1542, 123] width 10 height 10
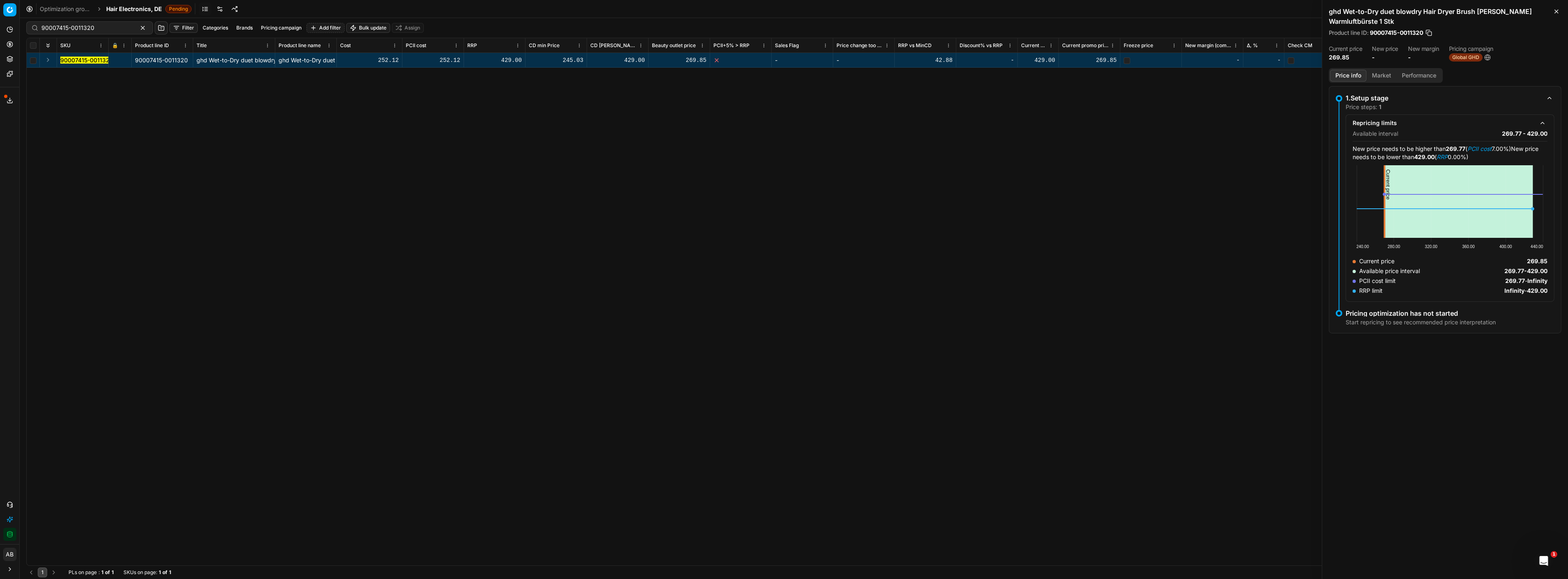
click at [1377, 75] on button "Market" at bounding box center [1381, 76] width 30 height 12
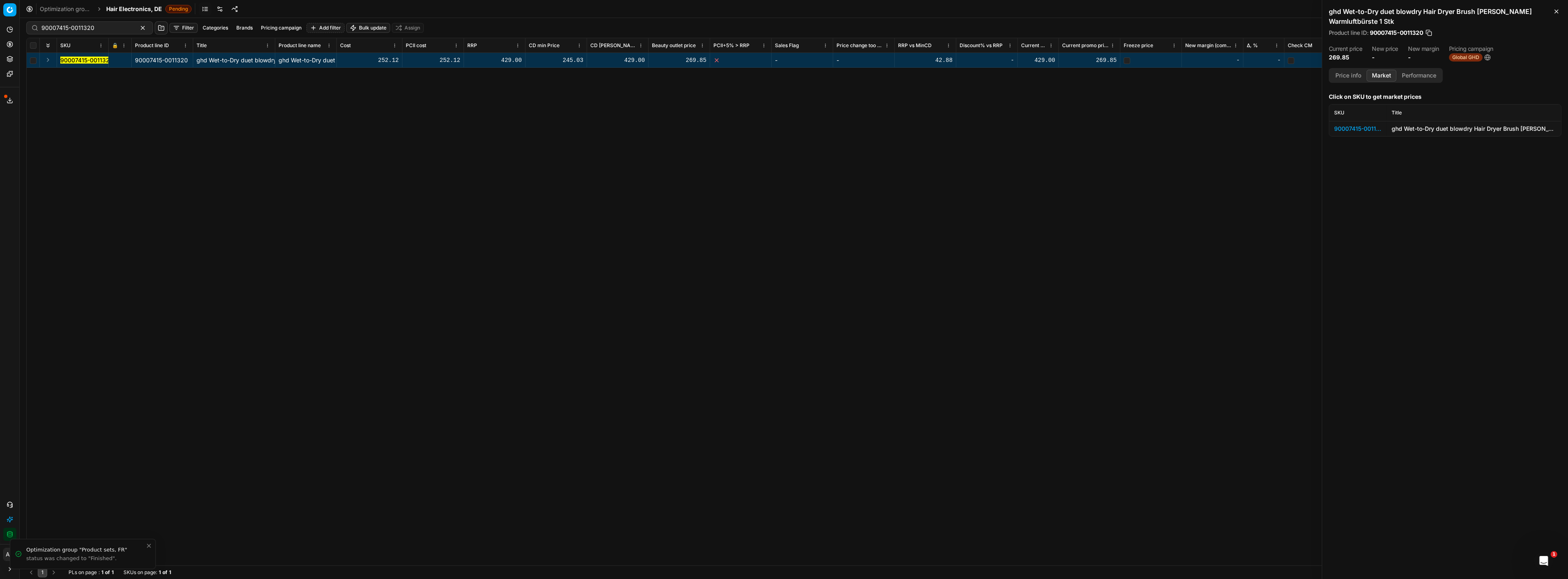
click at [1363, 127] on div "90007415-0011320" at bounding box center [1358, 128] width 47 height 8
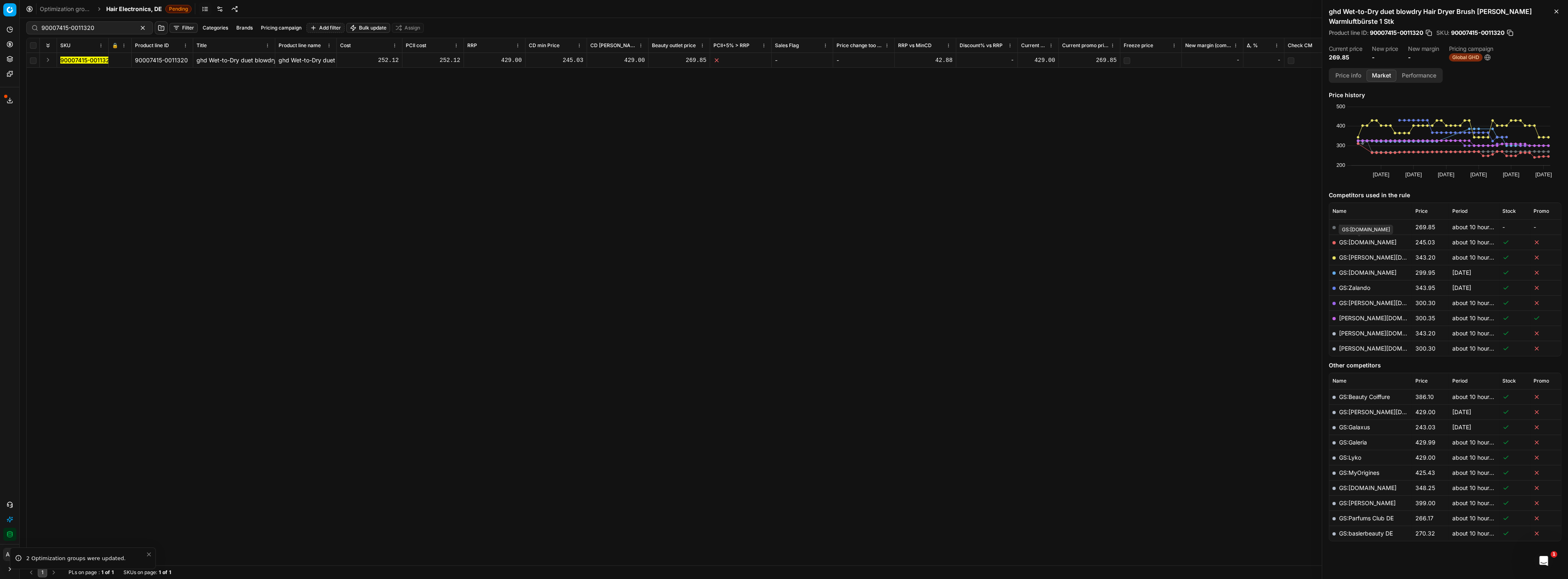
click at [1374, 241] on link "GS:Amazon.de" at bounding box center [1368, 241] width 57 height 7
click at [1367, 347] on link "hagel-shop.de" at bounding box center [1387, 348] width 95 height 7
click at [1372, 272] on link "GS:Sephora.de" at bounding box center [1368, 272] width 57 height 7
click at [1211, 354] on div "90007415-0011320 90007415-0011320 ghd Wet-to-Dry duet blowdry Hair Dryer Brush …" at bounding box center [794, 309] width 1535 height 512
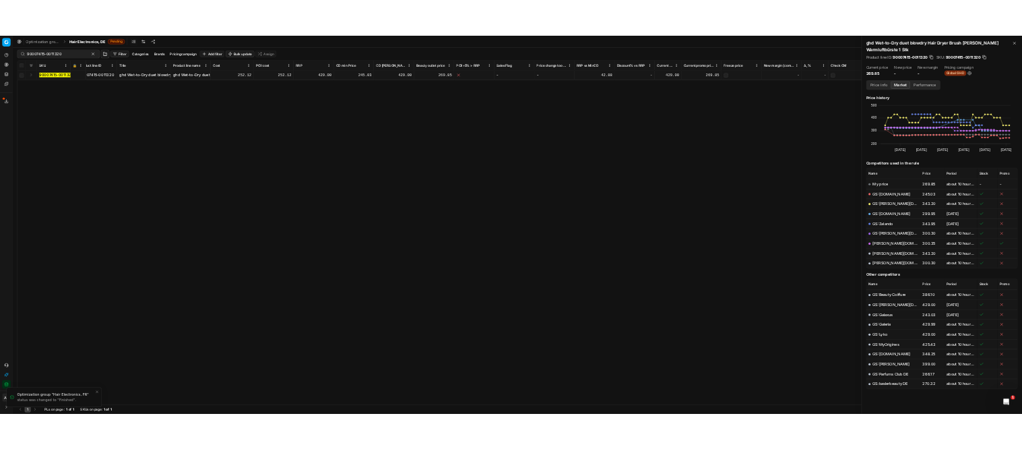
scroll to position [0, 16]
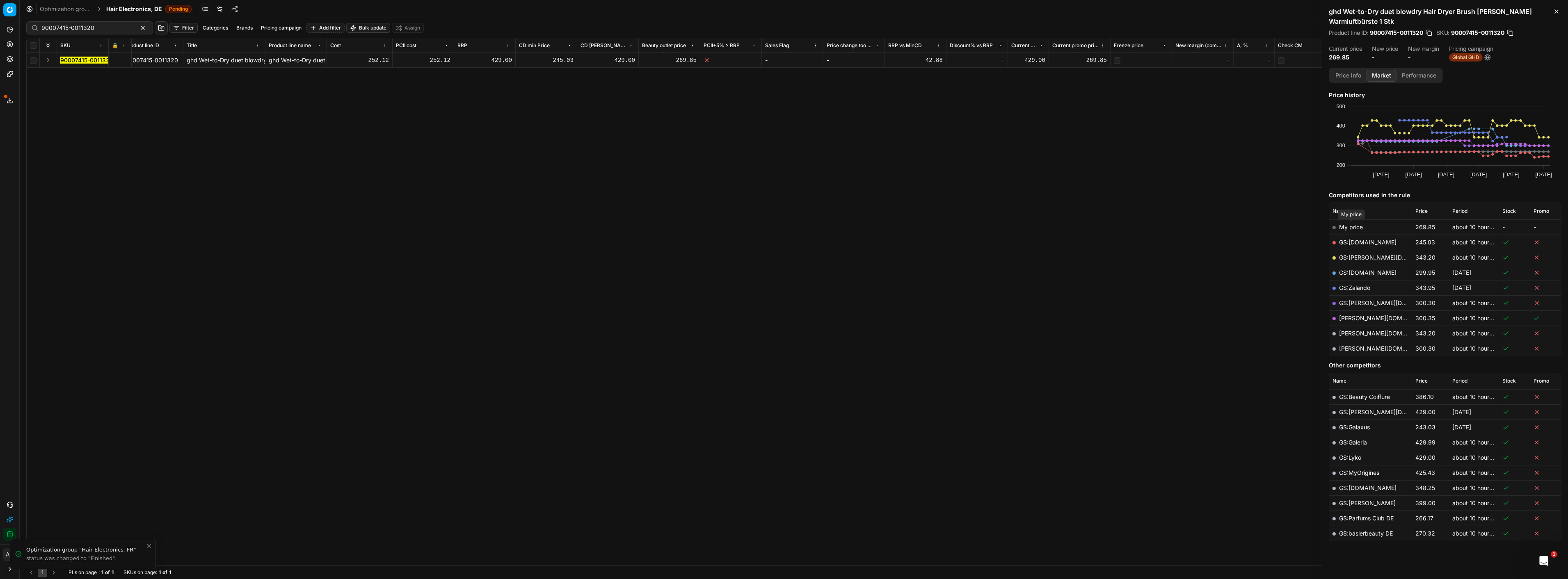
click at [1358, 227] on span "My price" at bounding box center [1351, 226] width 24 height 7
click at [1360, 238] on link "GS:Amazon.de" at bounding box center [1368, 241] width 57 height 7
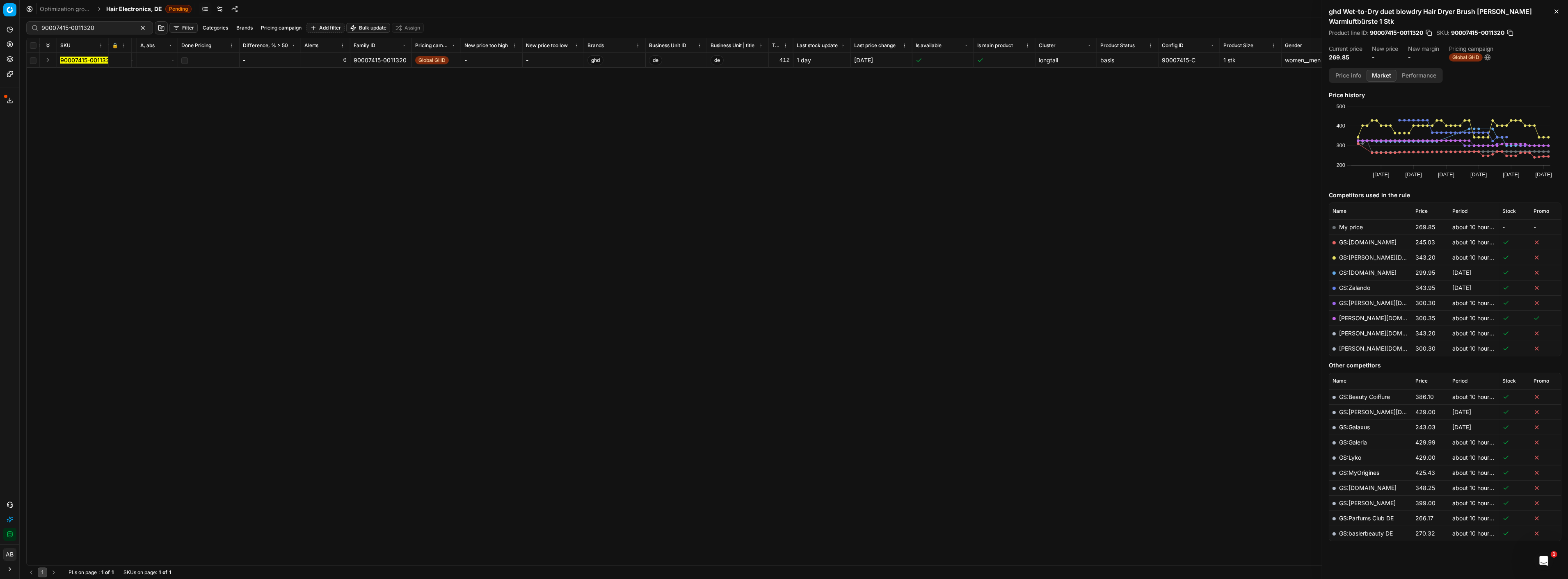
scroll to position [0, 1460]
drag, startPoint x: 1138, startPoint y: 57, endPoint x: 1096, endPoint y: 64, distance: 42.6
click at [1096, 64] on td "90007415-C" at bounding box center [1123, 60] width 61 height 15
copy div "90007415-C"
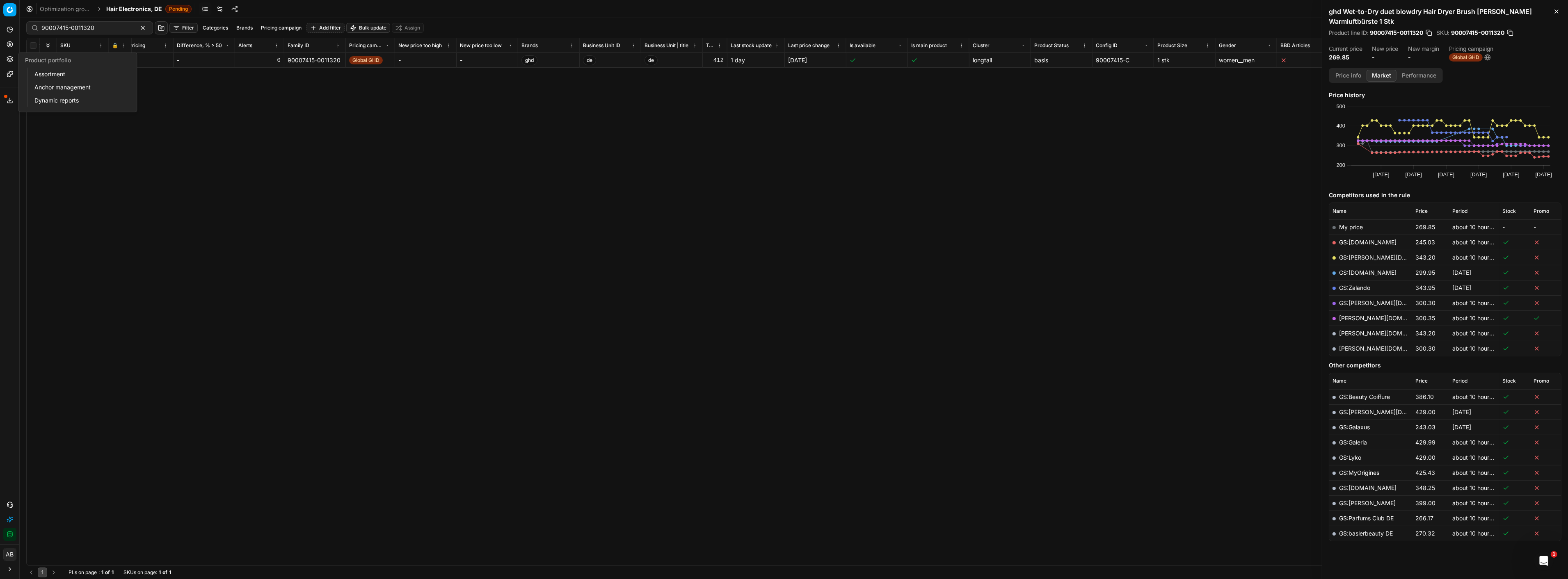
click at [49, 83] on link "Anchor management" at bounding box center [79, 87] width 96 height 12
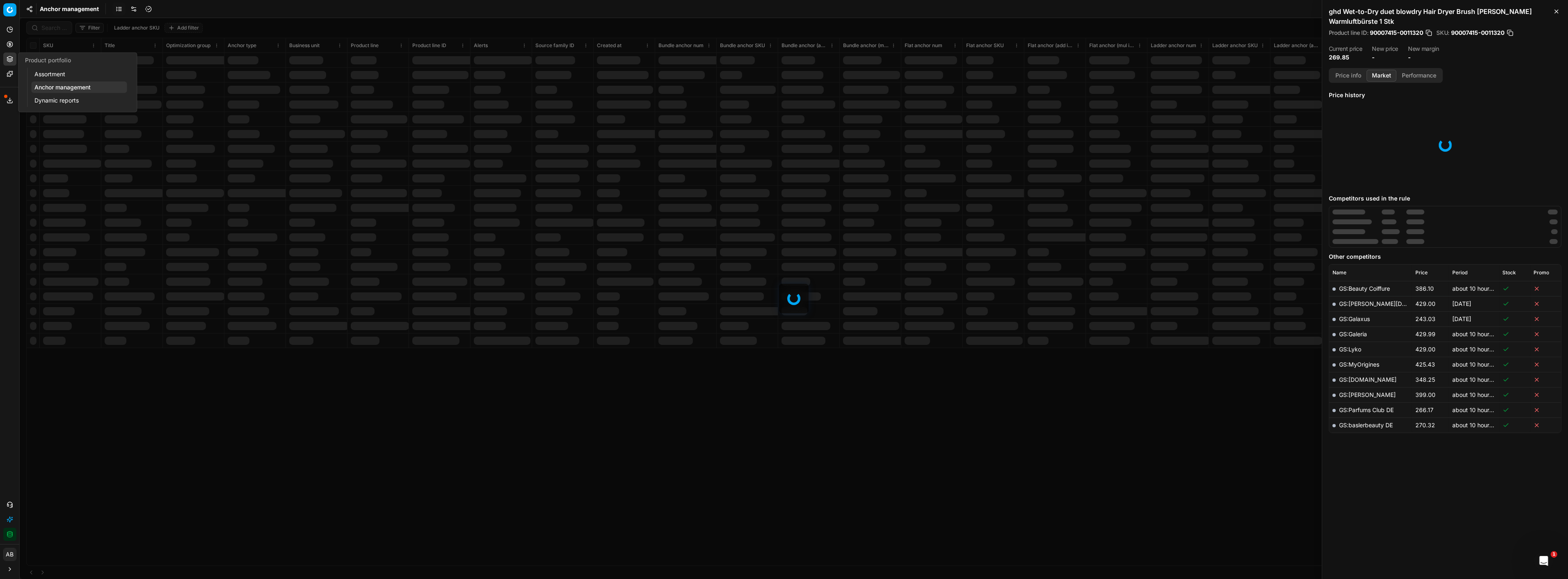
click at [55, 76] on link "Assortment" at bounding box center [79, 74] width 96 height 12
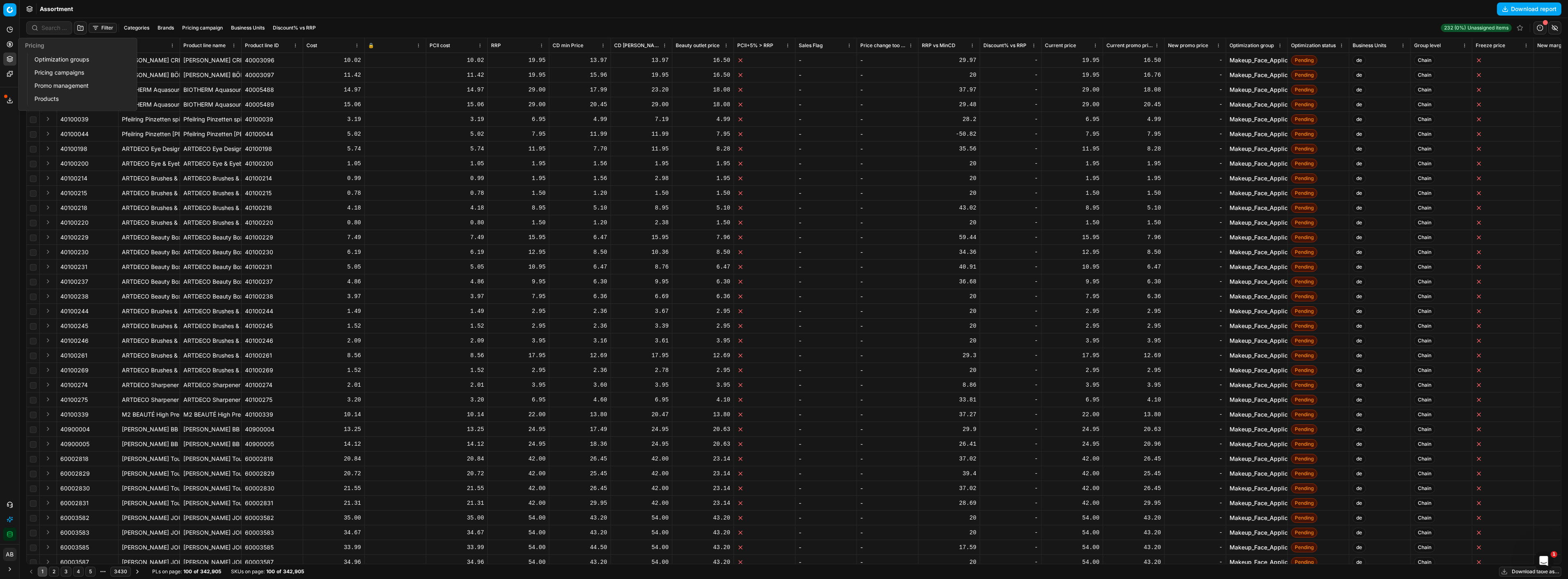
click at [57, 55] on link "Optimization groups" at bounding box center [79, 59] width 96 height 12
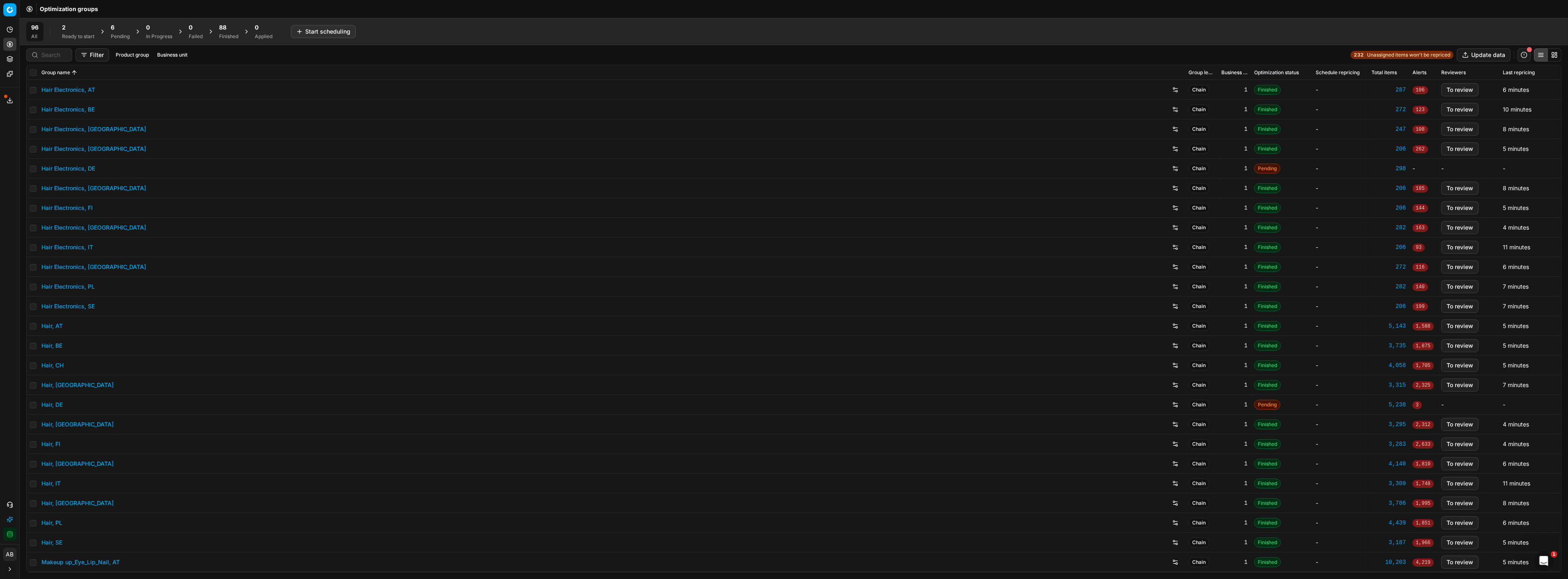
click at [222, 32] on div "88 Finished" at bounding box center [229, 31] width 19 height 16
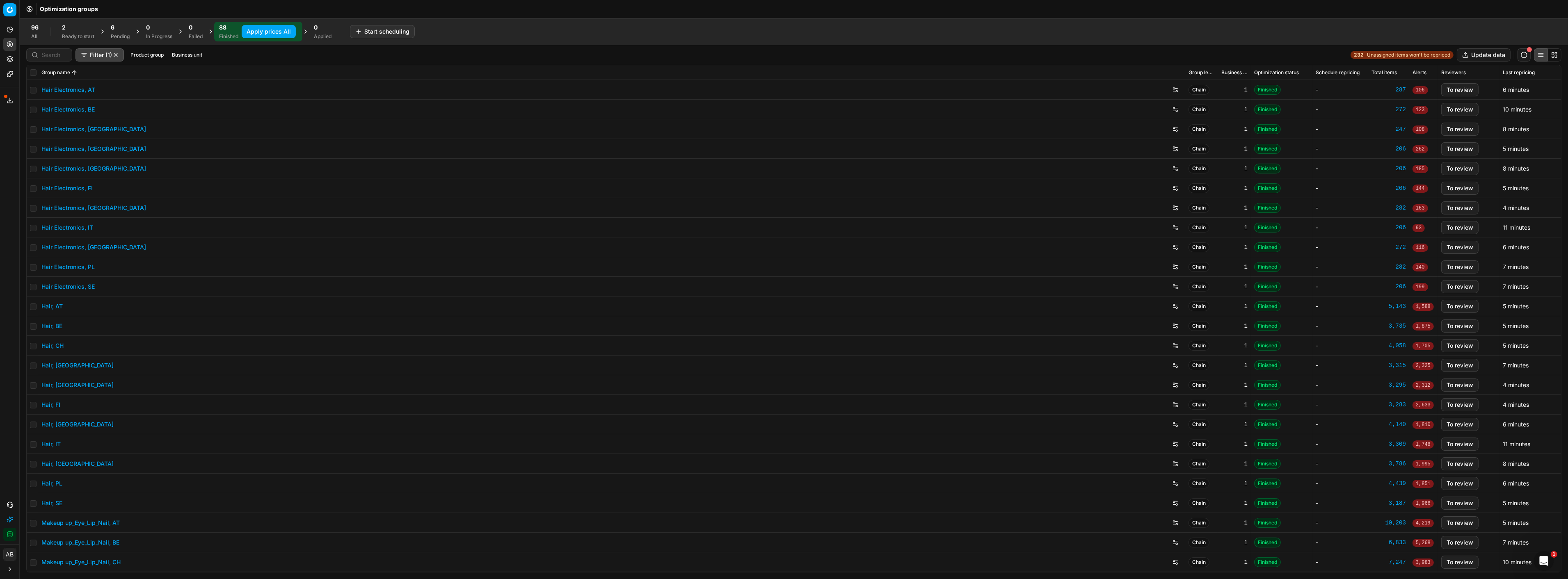
click at [281, 35] on button "Apply prices All" at bounding box center [268, 32] width 54 height 13
